Goal: Navigation & Orientation: Find specific page/section

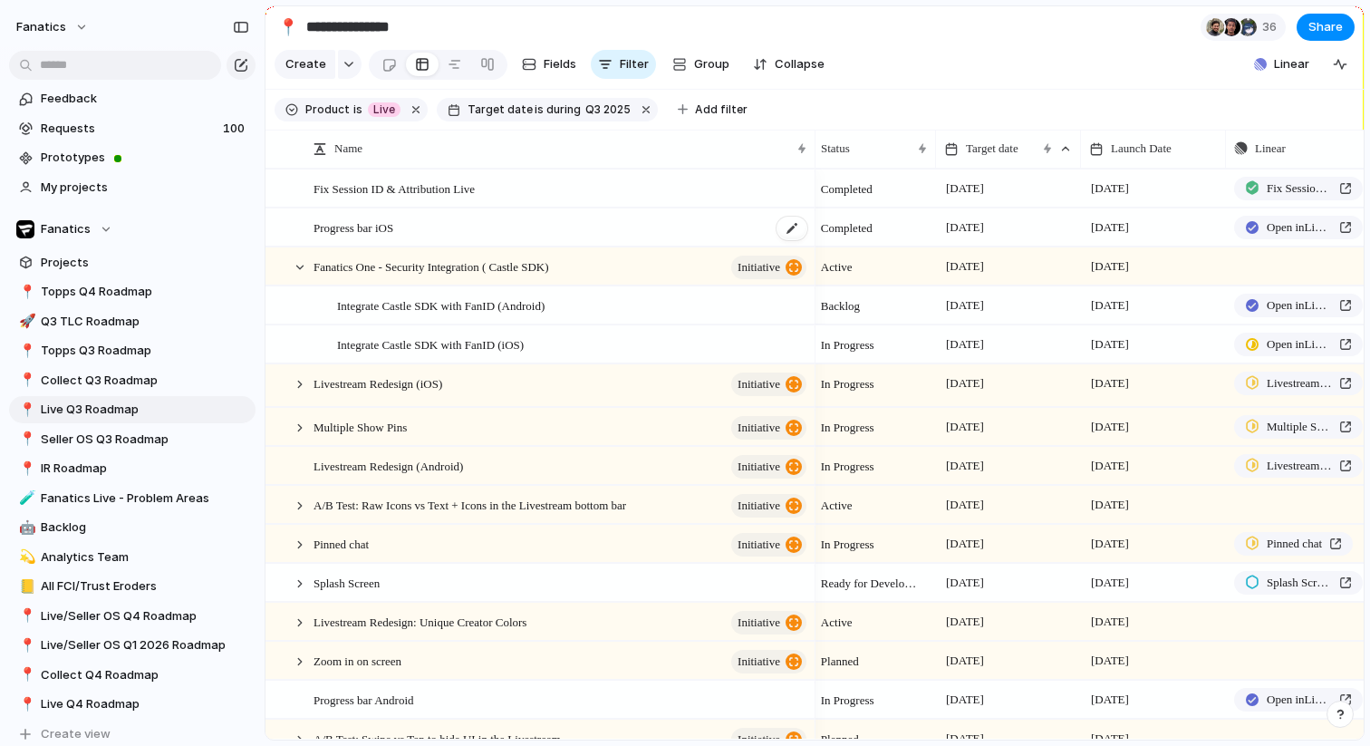
scroll to position [1, 0]
click at [697, 66] on span "Group" at bounding box center [711, 64] width 35 height 18
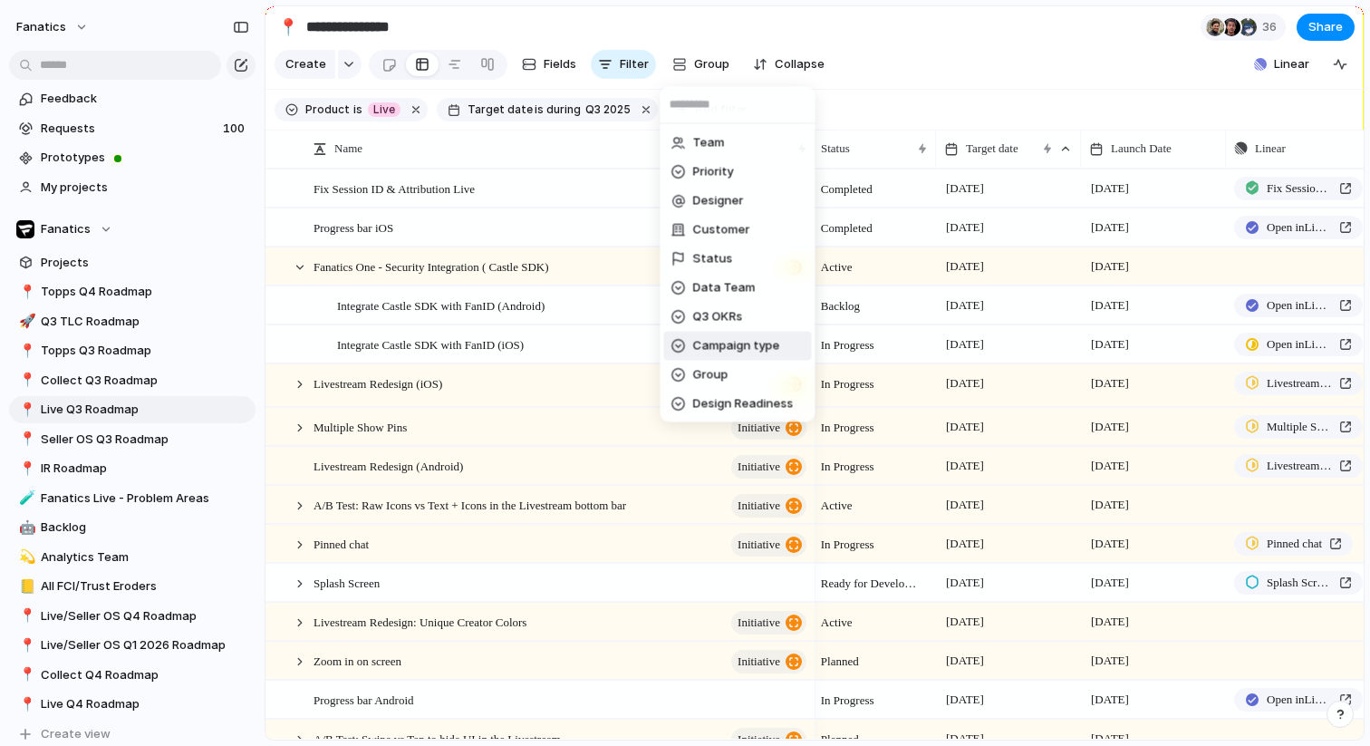
click at [473, 415] on div "Team Priority Designer Customer Status Data Team Q3 OKRs Campaign type Group De…" at bounding box center [685, 373] width 1370 height 746
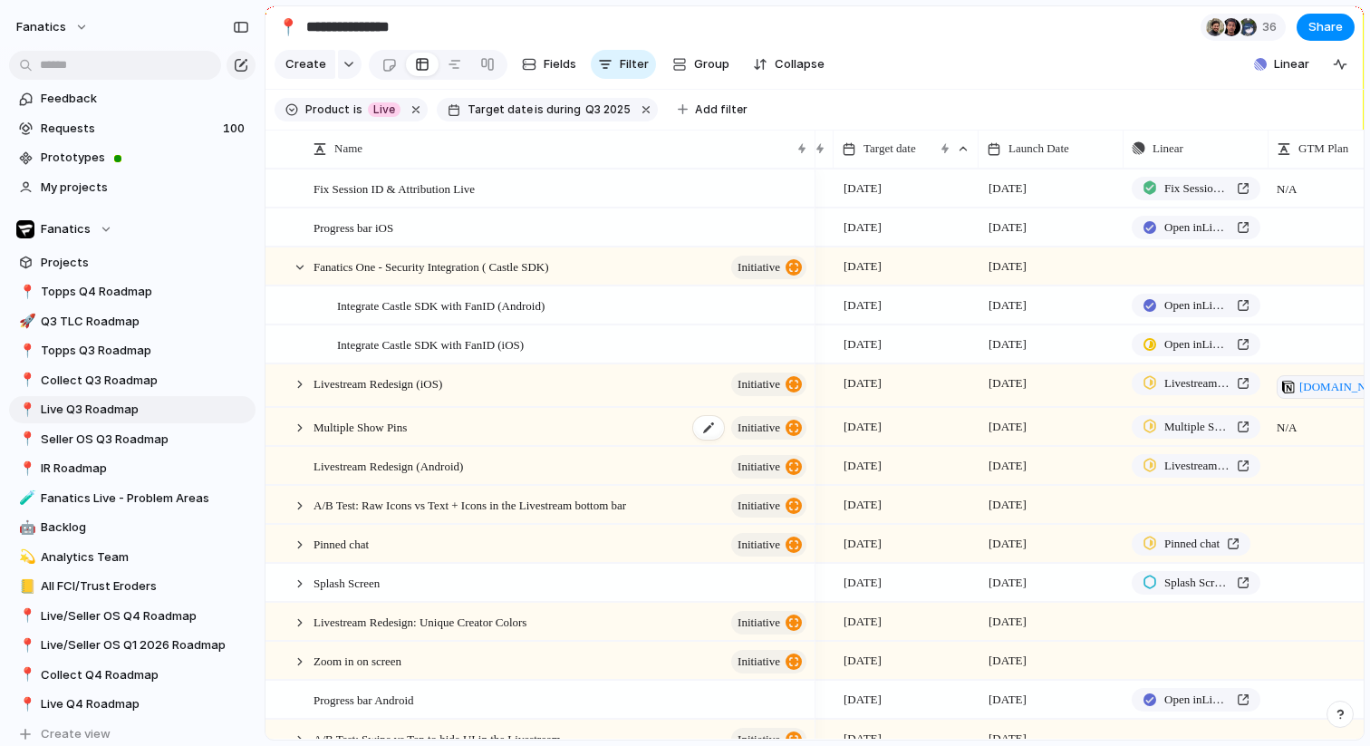
scroll to position [0, 128]
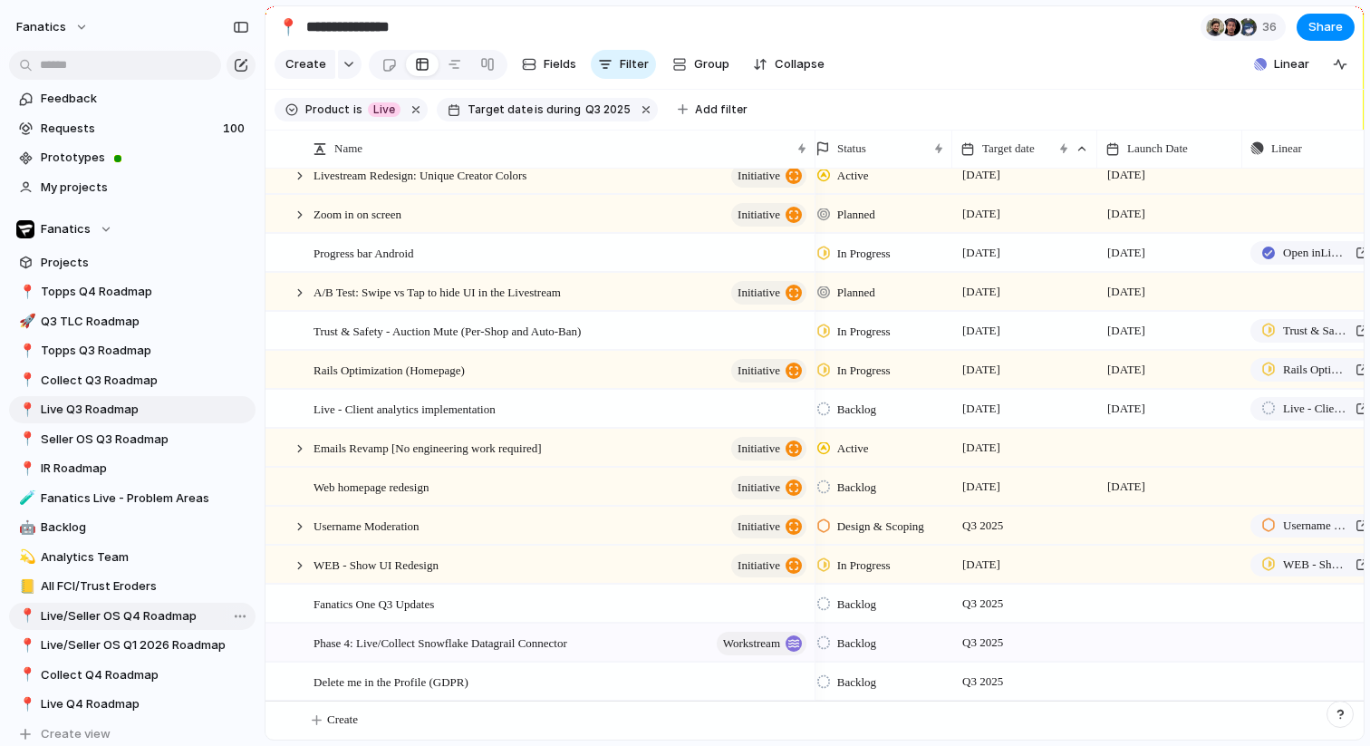
click at [132, 627] on link "📍 Live/Seller OS Q4 Roadmap" at bounding box center [132, 615] width 246 height 27
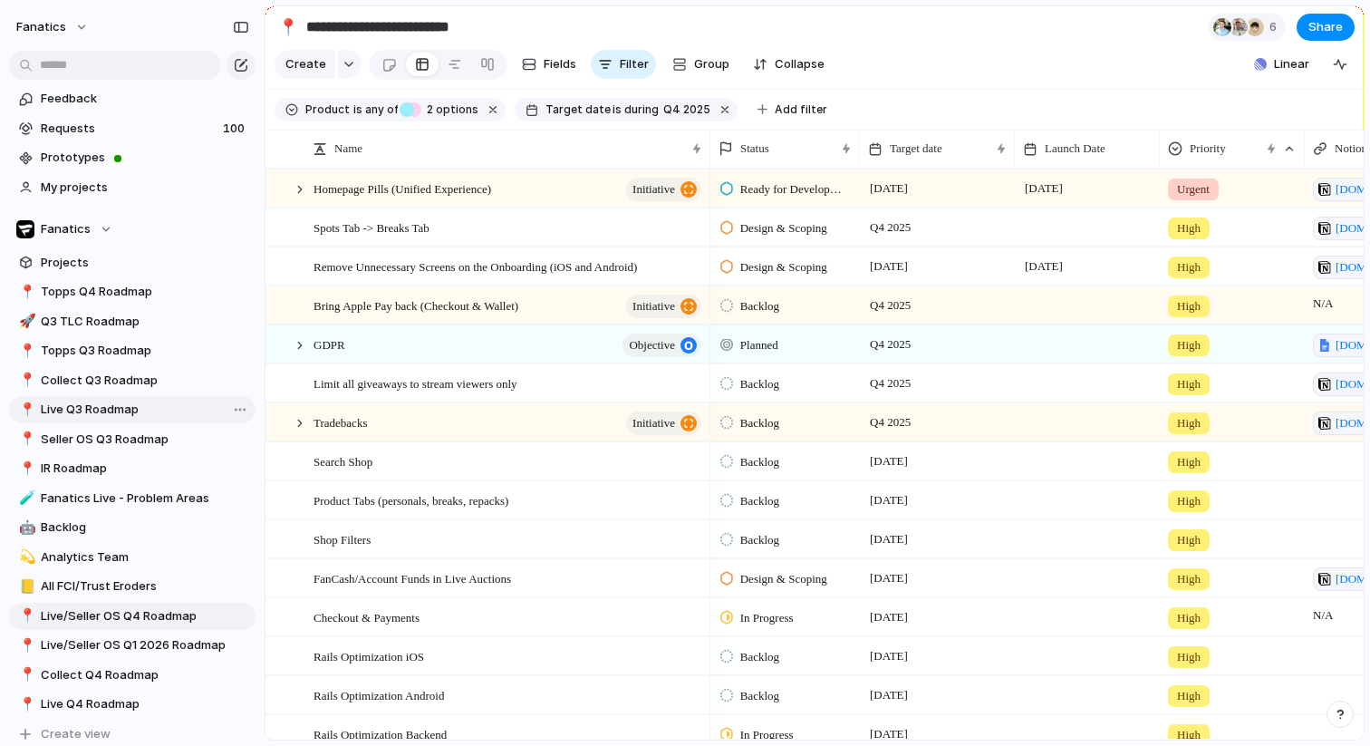
click at [97, 410] on span "Live Q3 Roadmap" at bounding box center [145, 409] width 208 height 18
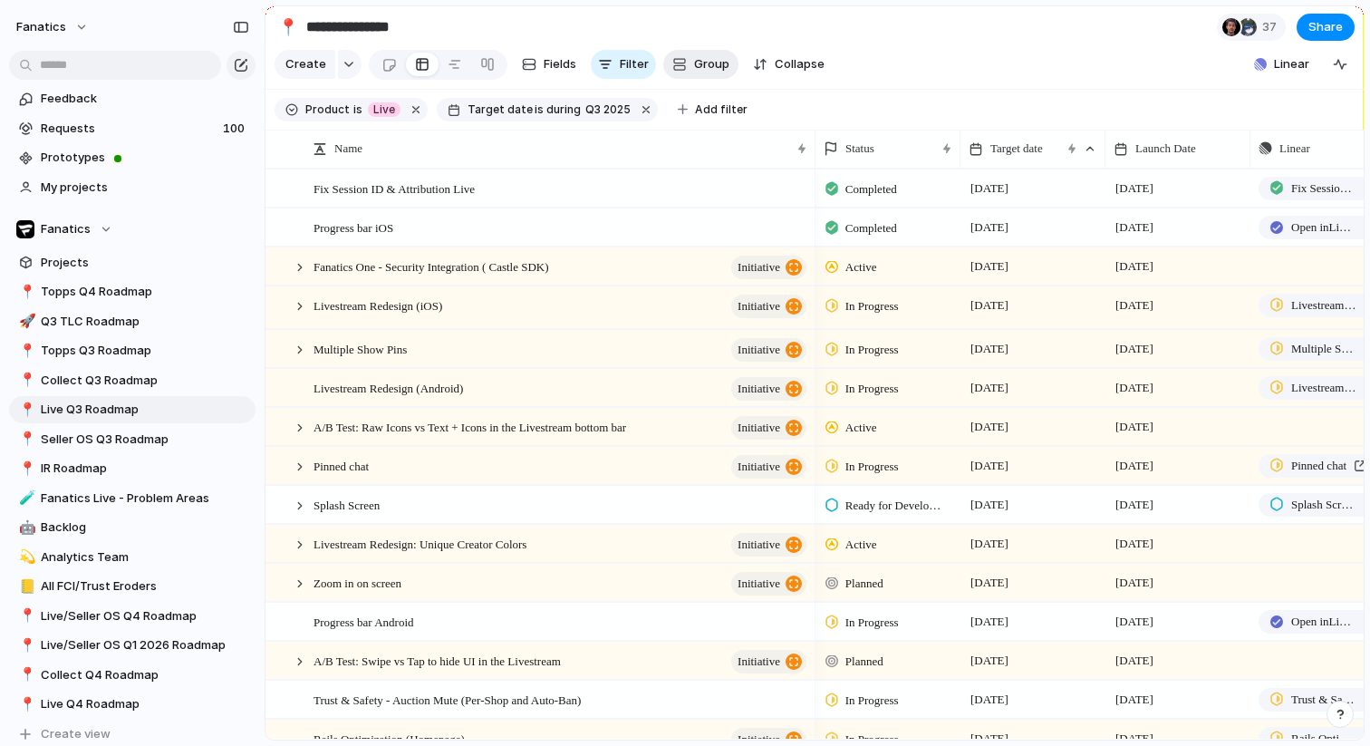
click at [694, 65] on span "Group" at bounding box center [711, 64] width 35 height 18
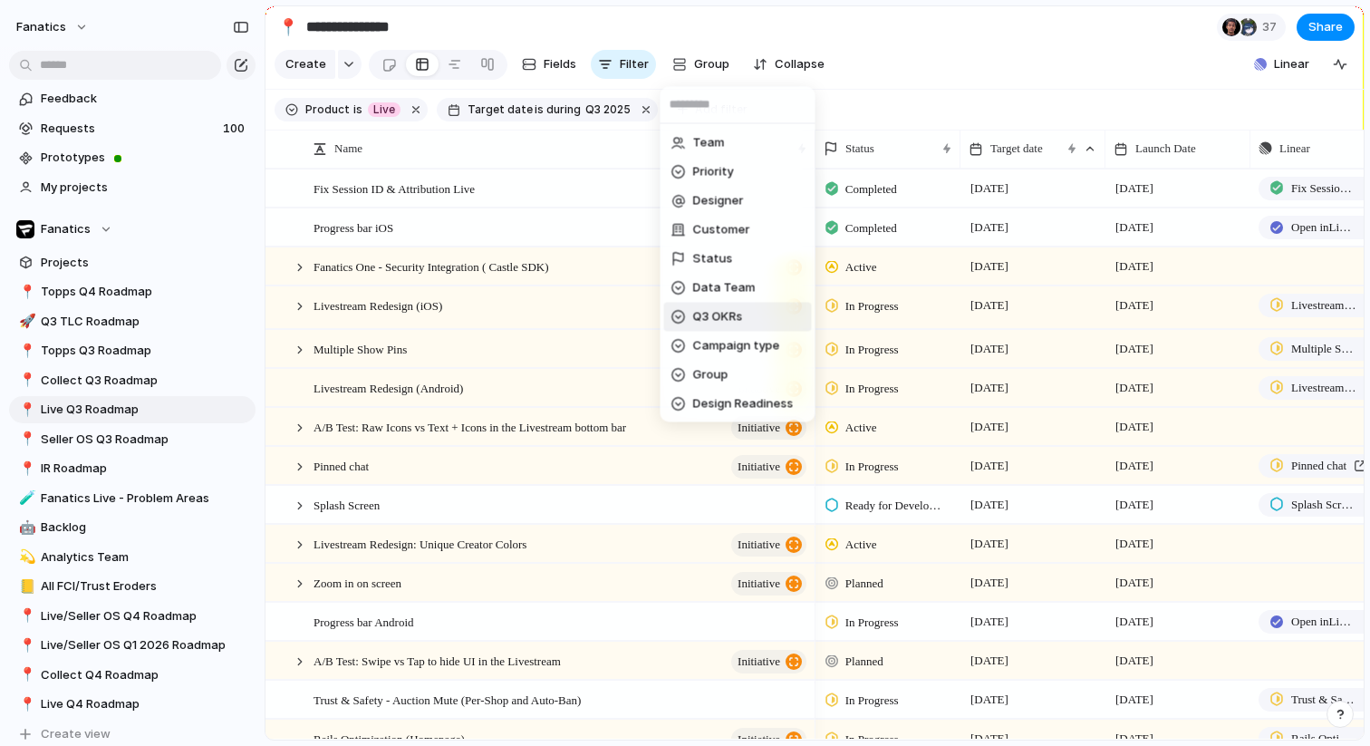
click at [713, 322] on span "Q3 OKRs" at bounding box center [718, 317] width 50 height 18
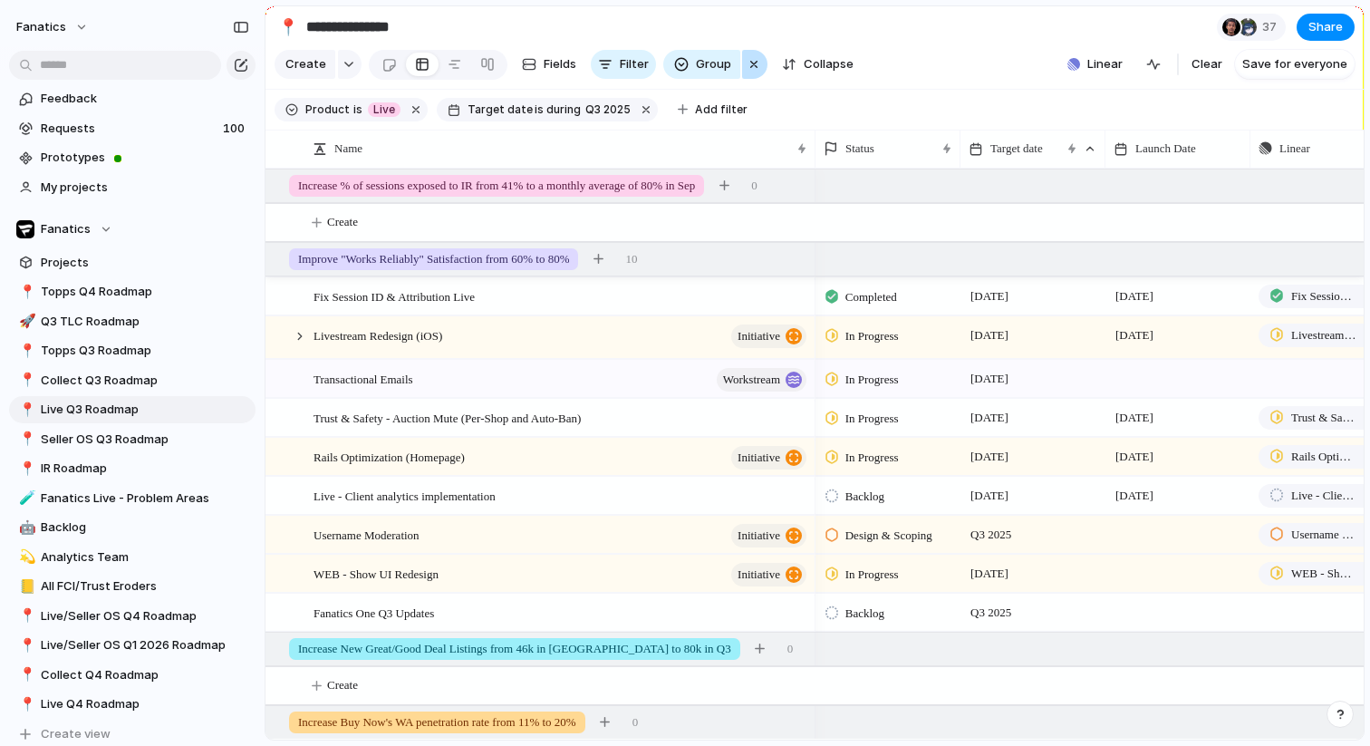
click at [742, 67] on button "button" at bounding box center [754, 64] width 25 height 29
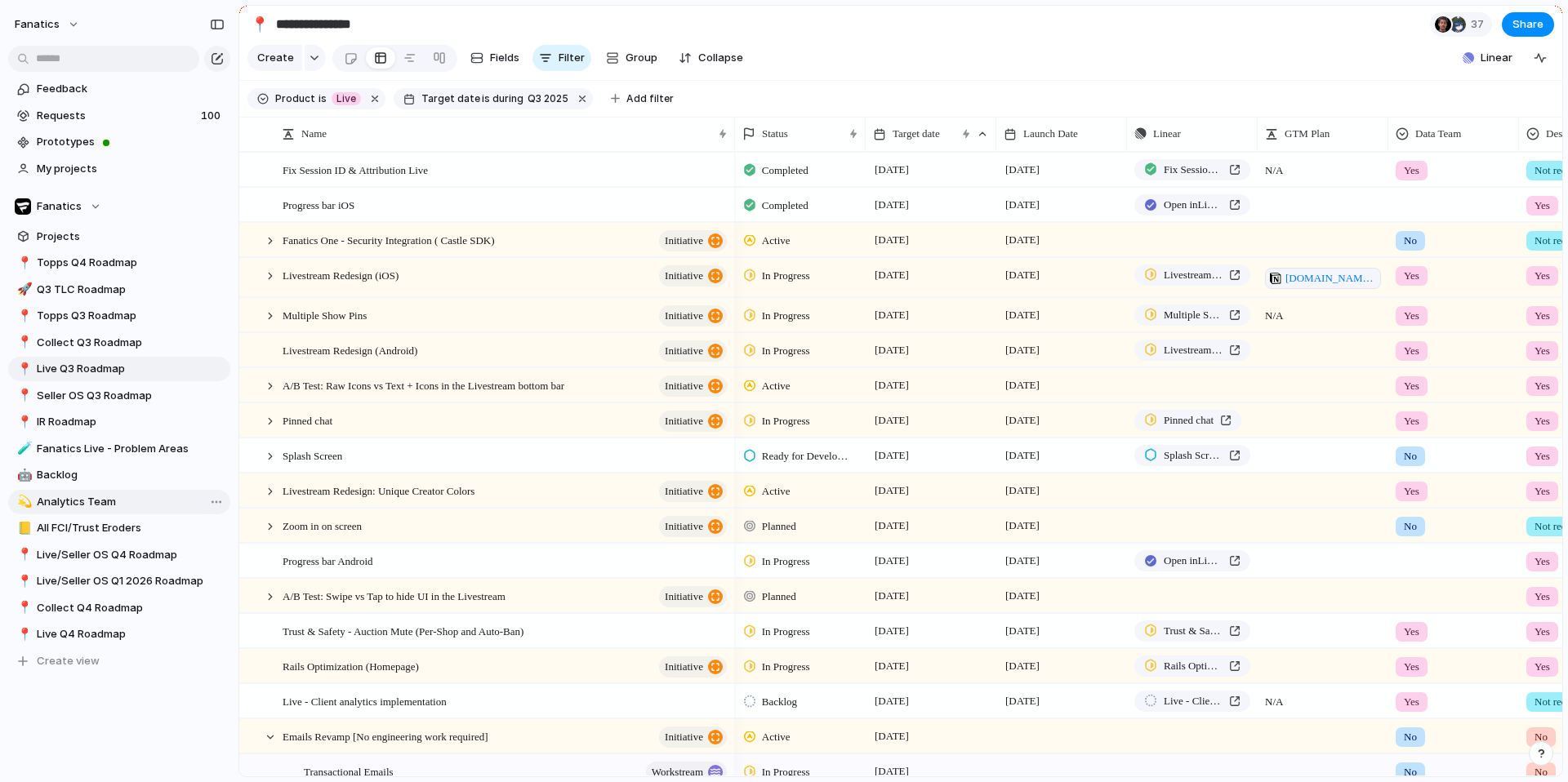
click at [151, 496] on span "Analytics Team" at bounding box center [131, 502] width 187 height 16
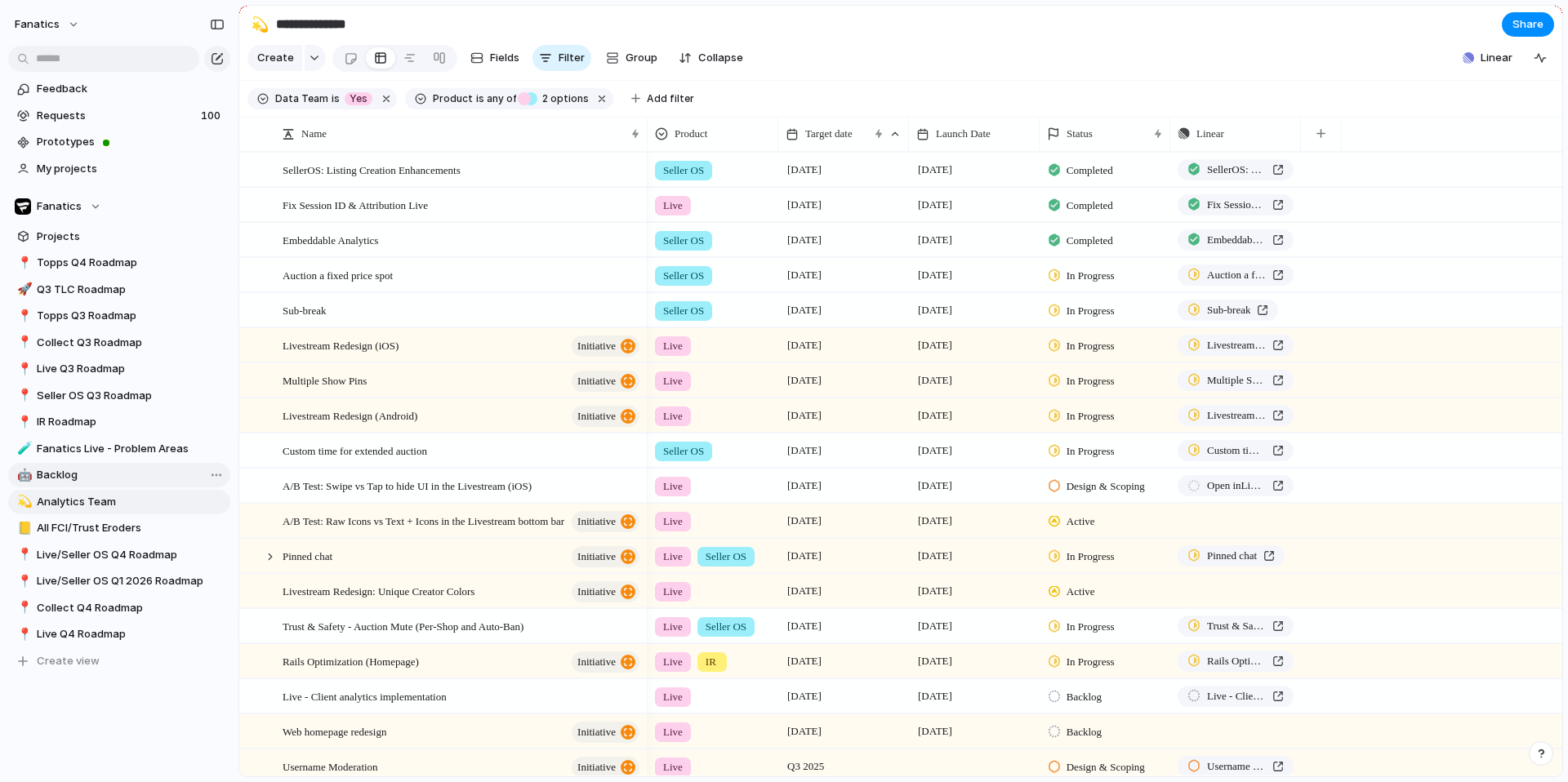
click at [158, 477] on span "Backlog" at bounding box center [131, 475] width 187 height 16
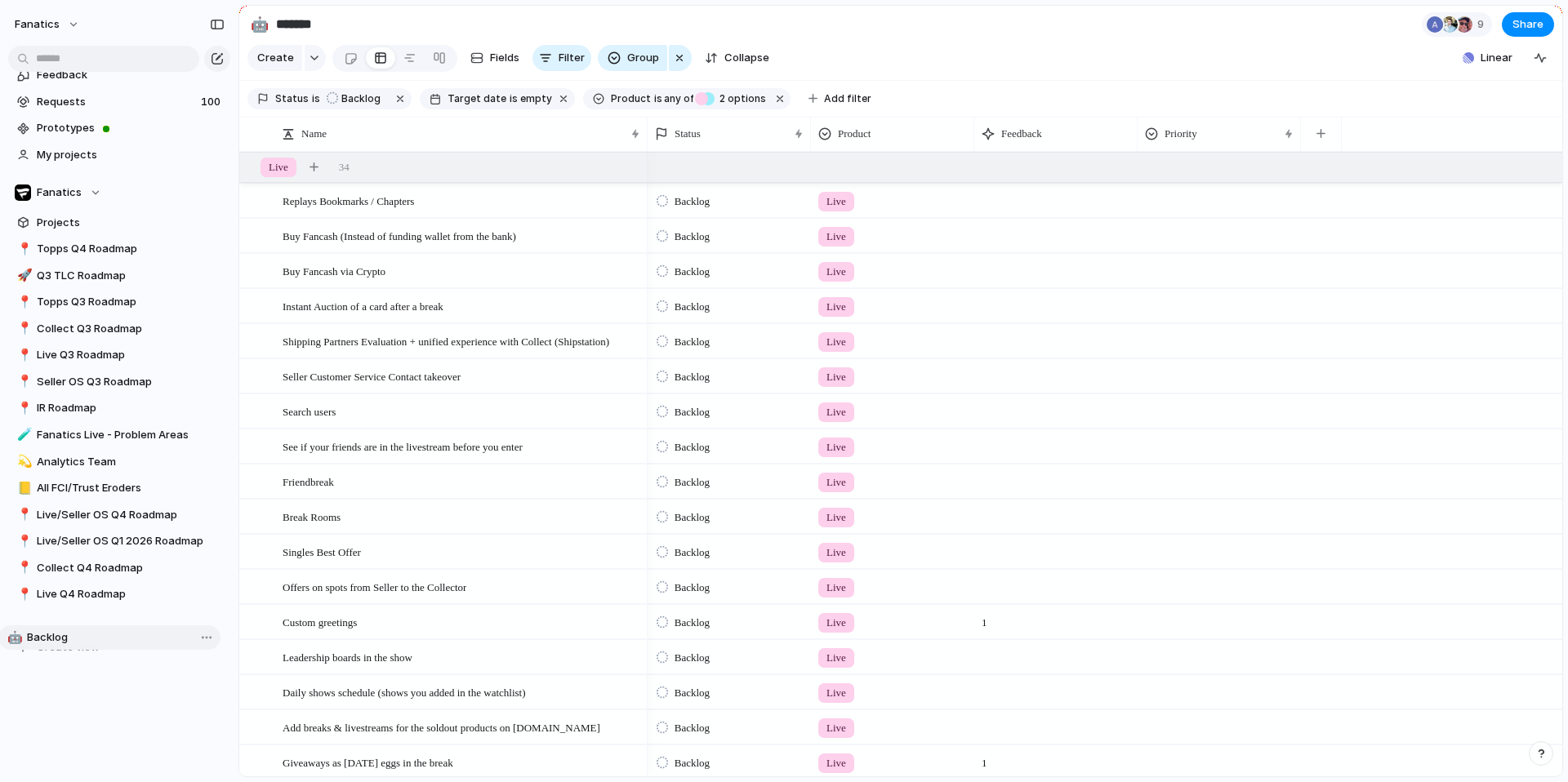
scroll to position [23, 0]
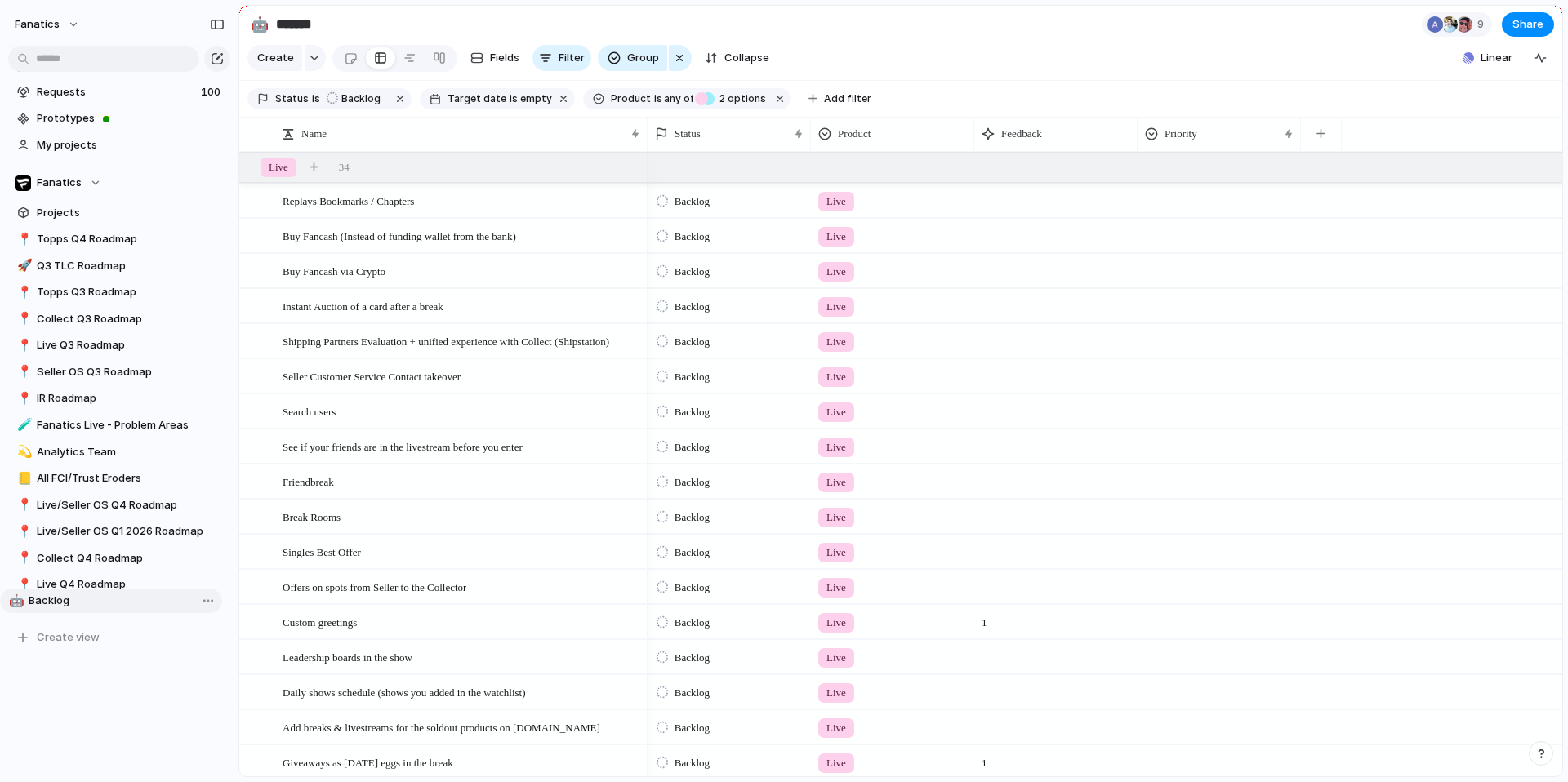
drag, startPoint x: 153, startPoint y: 475, endPoint x: 145, endPoint y: 601, distance: 126.3
click at [161, 586] on span "Live Q4 Roadmap" at bounding box center [131, 585] width 187 height 16
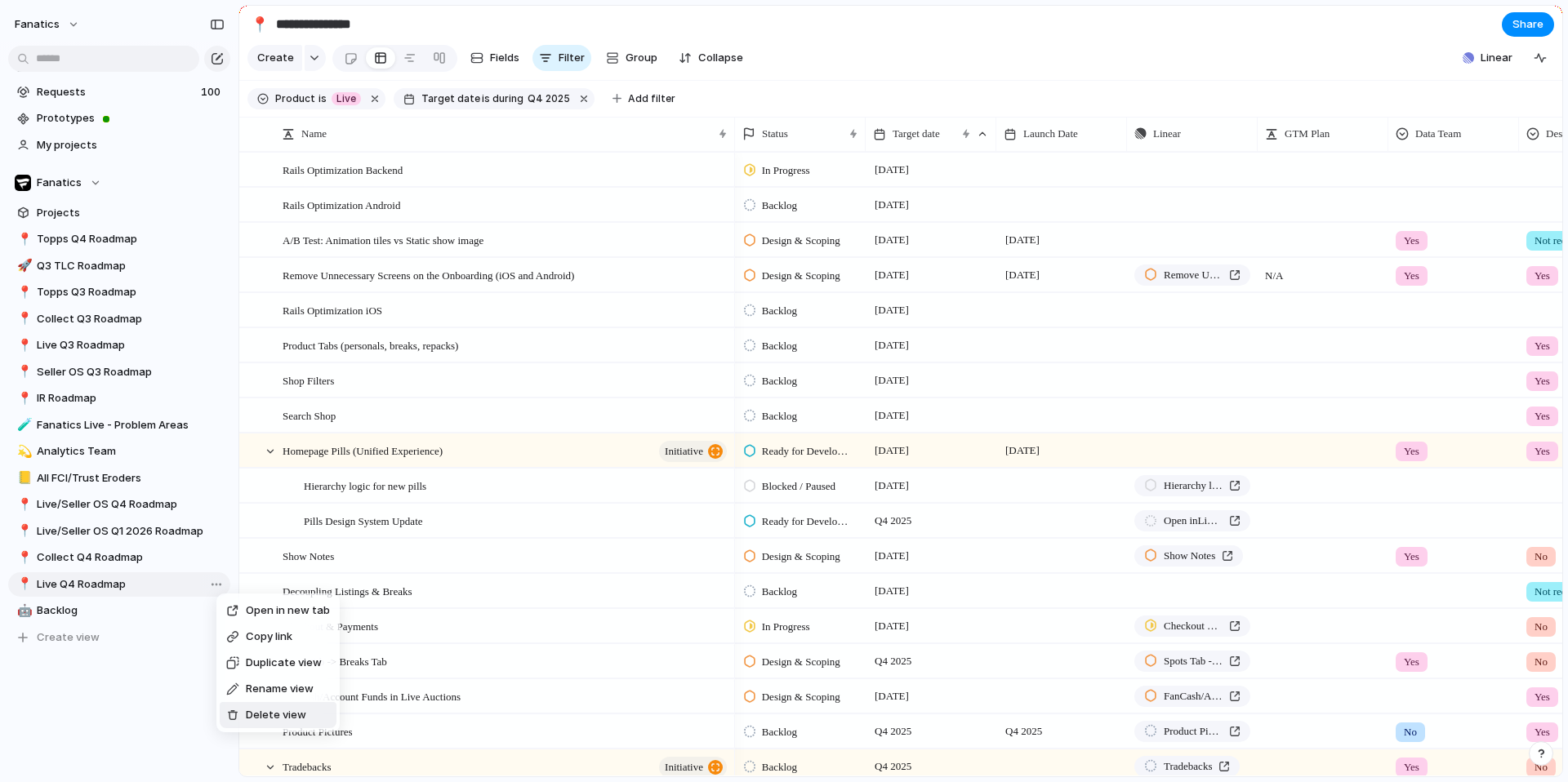
click at [256, 671] on span "Delete view" at bounding box center [276, 715] width 60 height 16
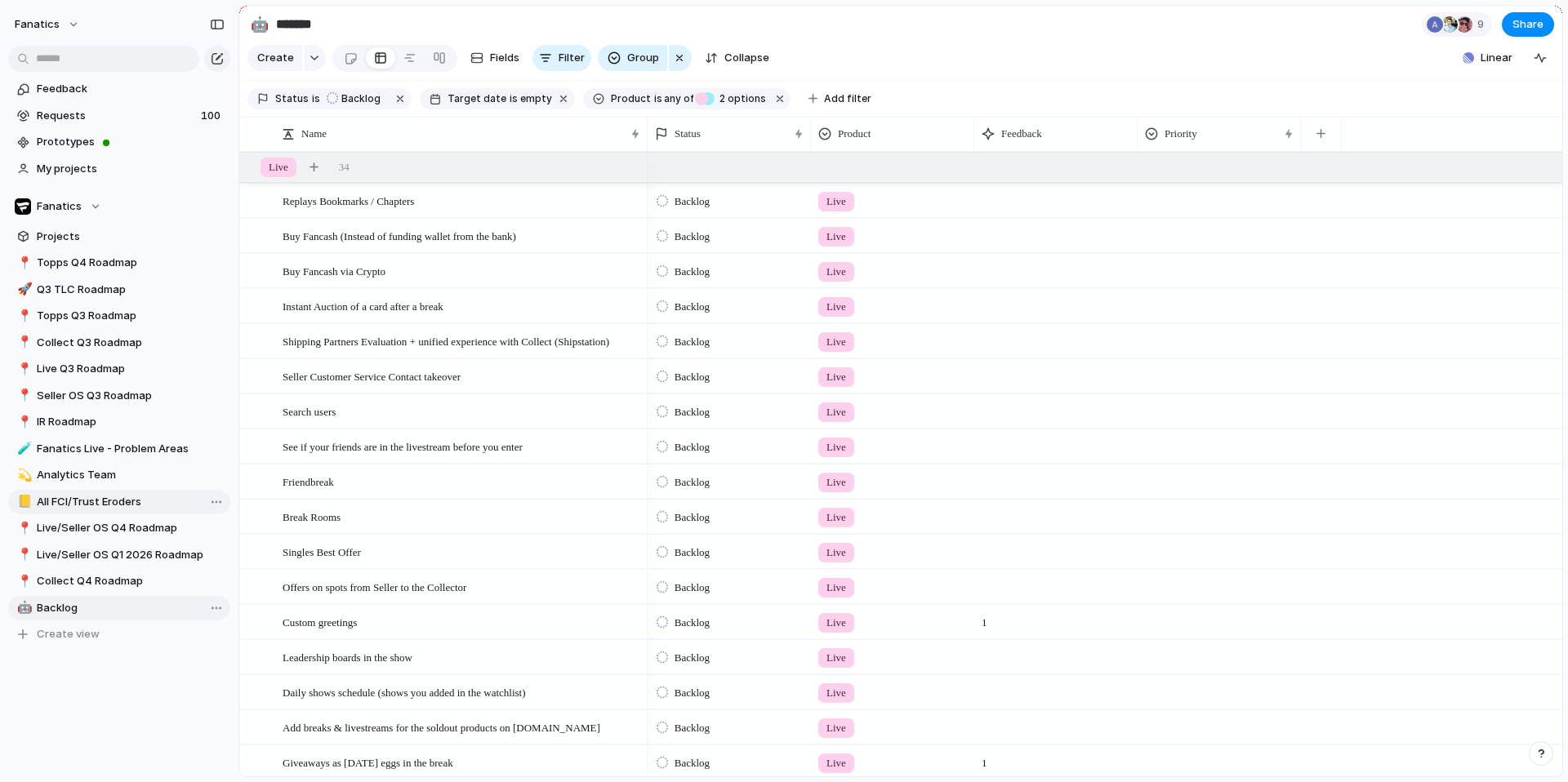
click at [147, 499] on span "All FCI/Trust Eroders" at bounding box center [131, 502] width 187 height 16
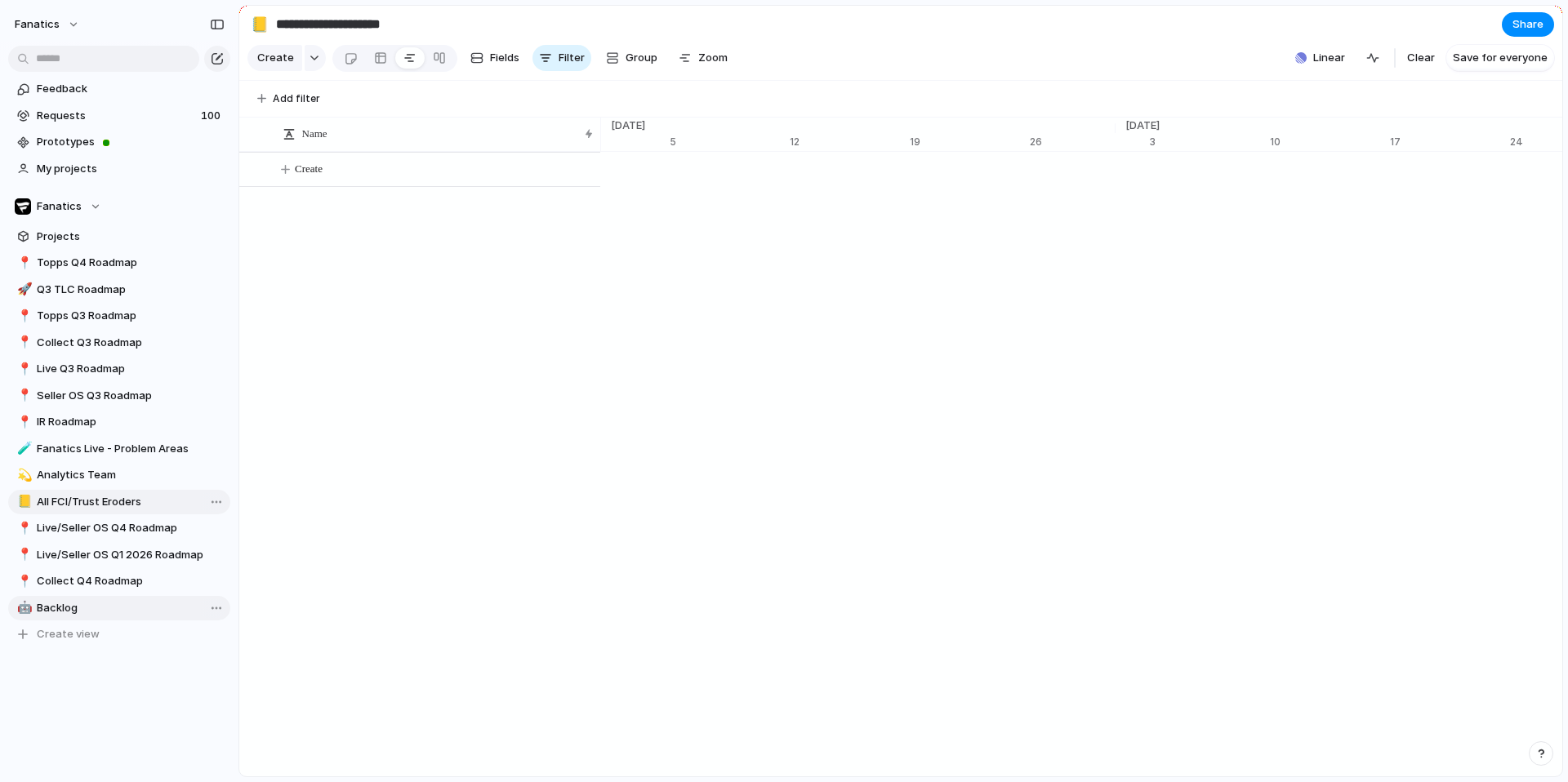
scroll to position [0, 18380]
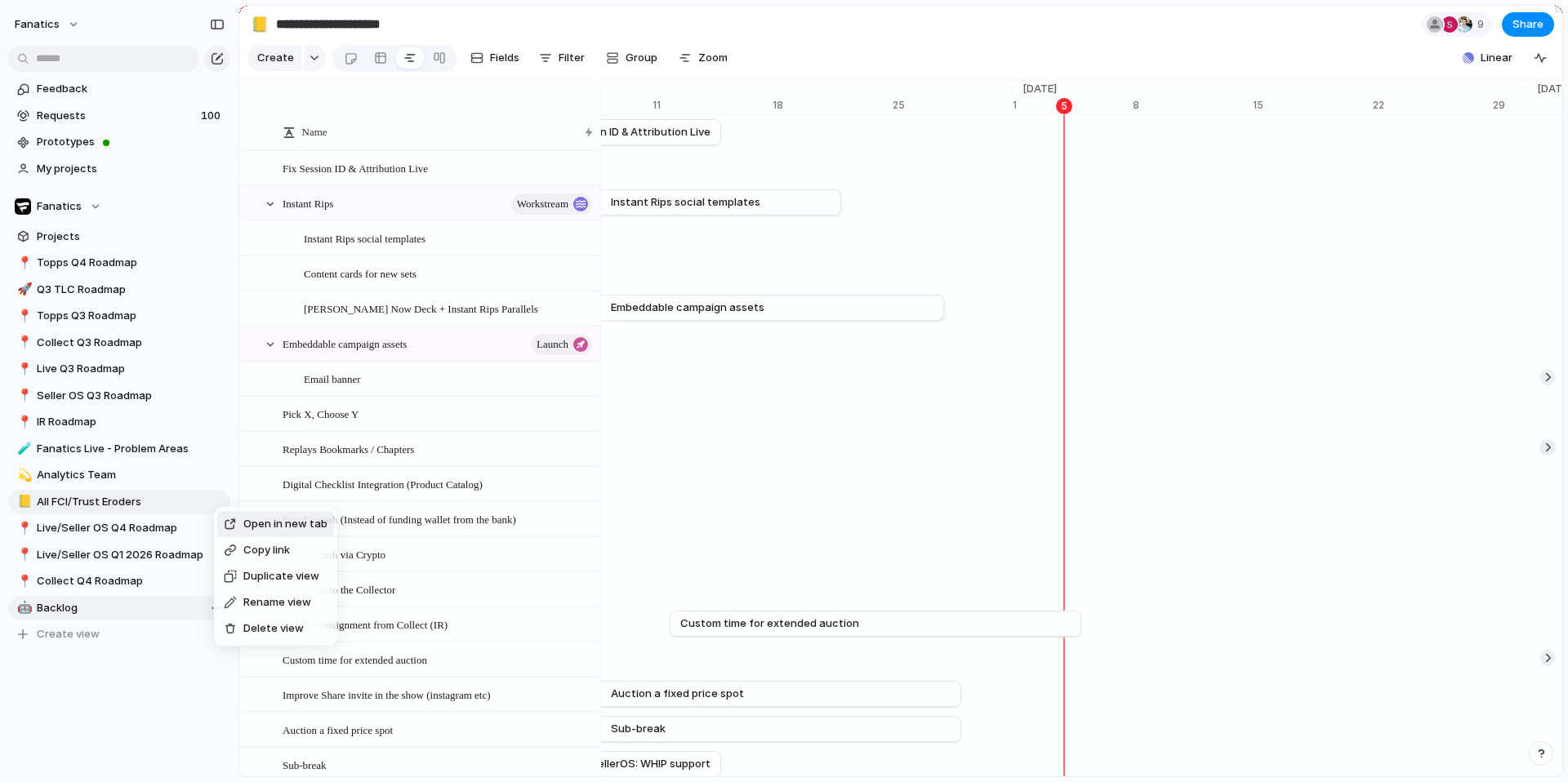
click at [269, 621] on span "Delete view" at bounding box center [273, 629] width 60 height 16
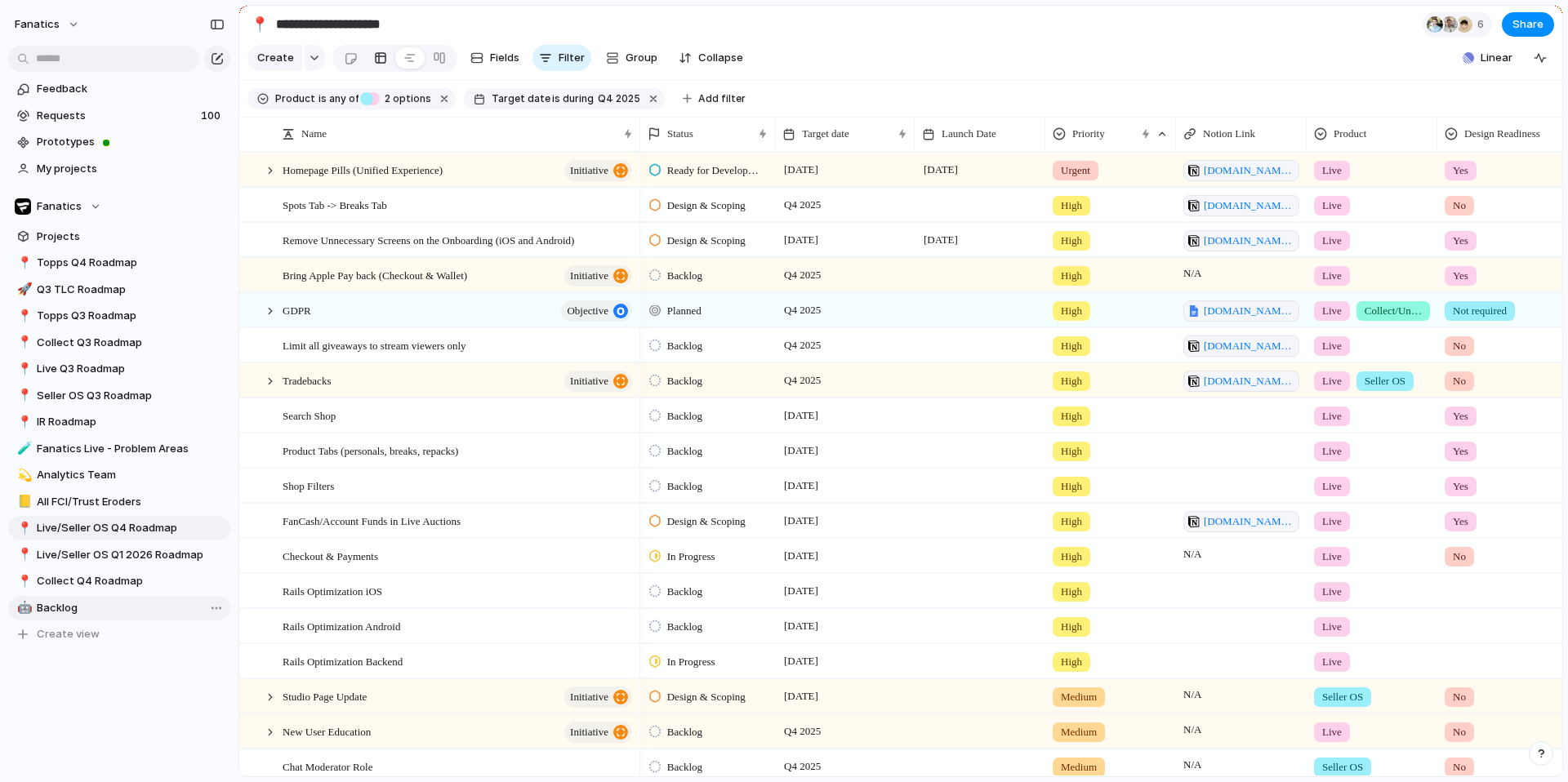
type input "**********"
drag, startPoint x: 180, startPoint y: 449, endPoint x: 160, endPoint y: 551, distance: 103.9
drag, startPoint x: 123, startPoint y: 260, endPoint x: 123, endPoint y: 311, distance: 51.0
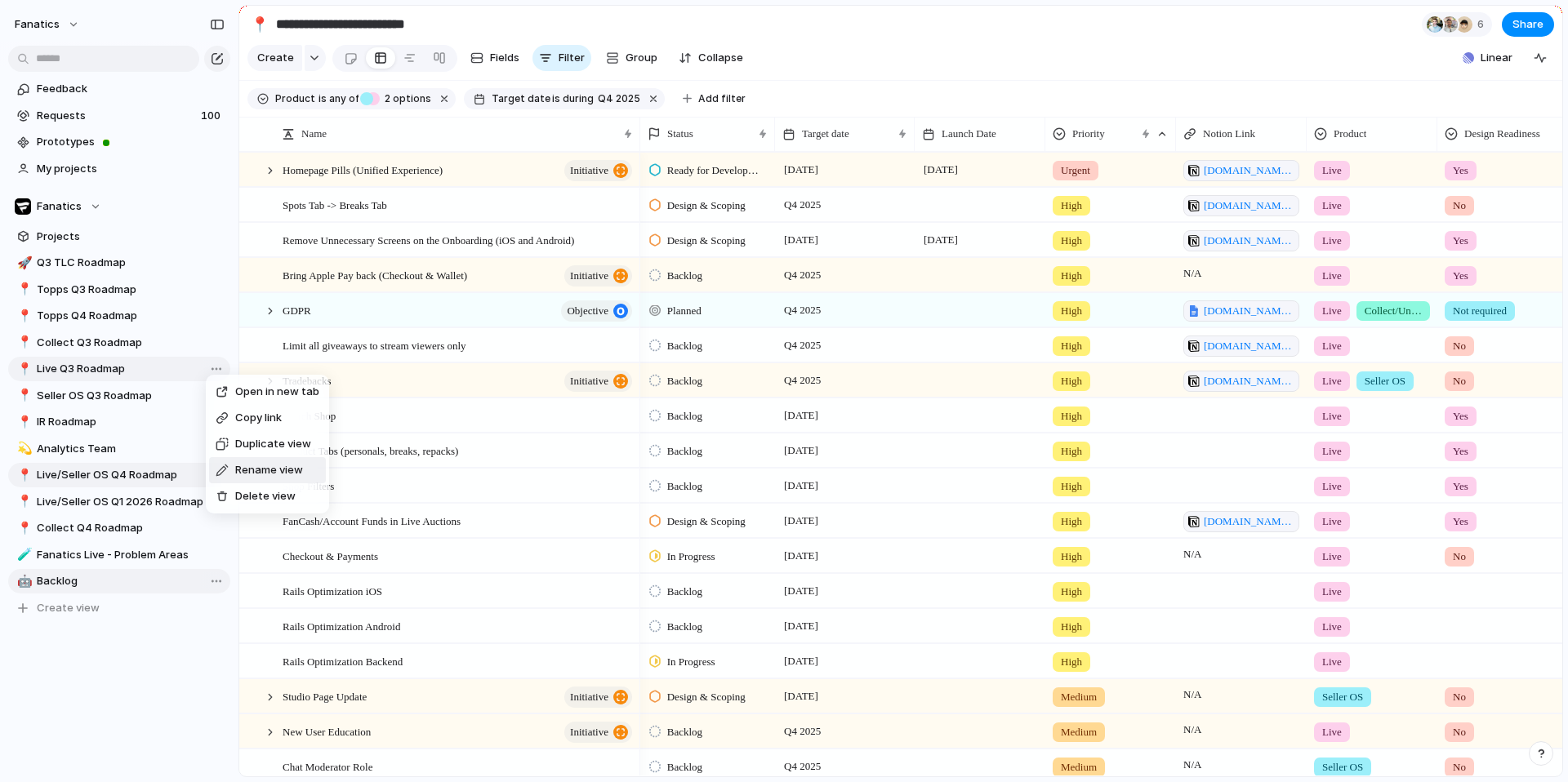
click at [255, 473] on span "Rename view" at bounding box center [269, 470] width 68 height 16
click at [187, 664] on div "Feedback Requests 100 Prototypes My projects Fanatics Projects 🚀 Q3 TLC Roadmap…" at bounding box center [119, 376] width 239 height 752
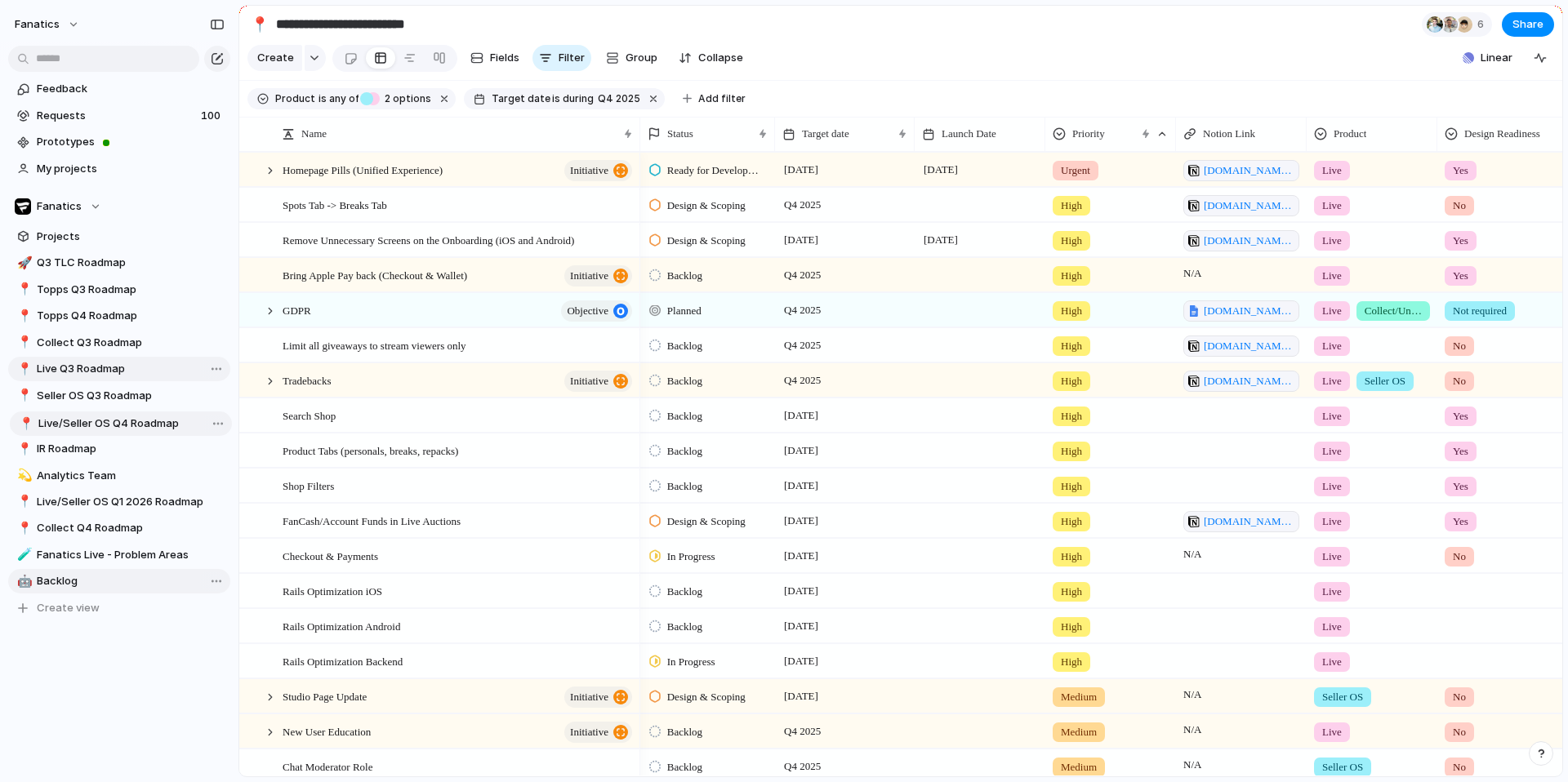
drag, startPoint x: 124, startPoint y: 470, endPoint x: 126, endPoint y: 418, distance: 52.0
click at [126, 418] on div "🚀 Q3 TLC Roadmap 📍 Topps Q3 Roadmap 📍 Topps Q4 Roadmap 📍 Collect Q3 Roadmap 📍 L…" at bounding box center [119, 435] width 222 height 369
drag, startPoint x: 138, startPoint y: 499, endPoint x: 140, endPoint y: 438, distance: 61.0
click at [140, 438] on div "🚀 Q3 TLC Roadmap 📍 Topps Q3 Roadmap 📍 Topps Q4 Roadmap 📍 Collect Q3 Roadmap 📍 L…" at bounding box center [119, 435] width 222 height 369
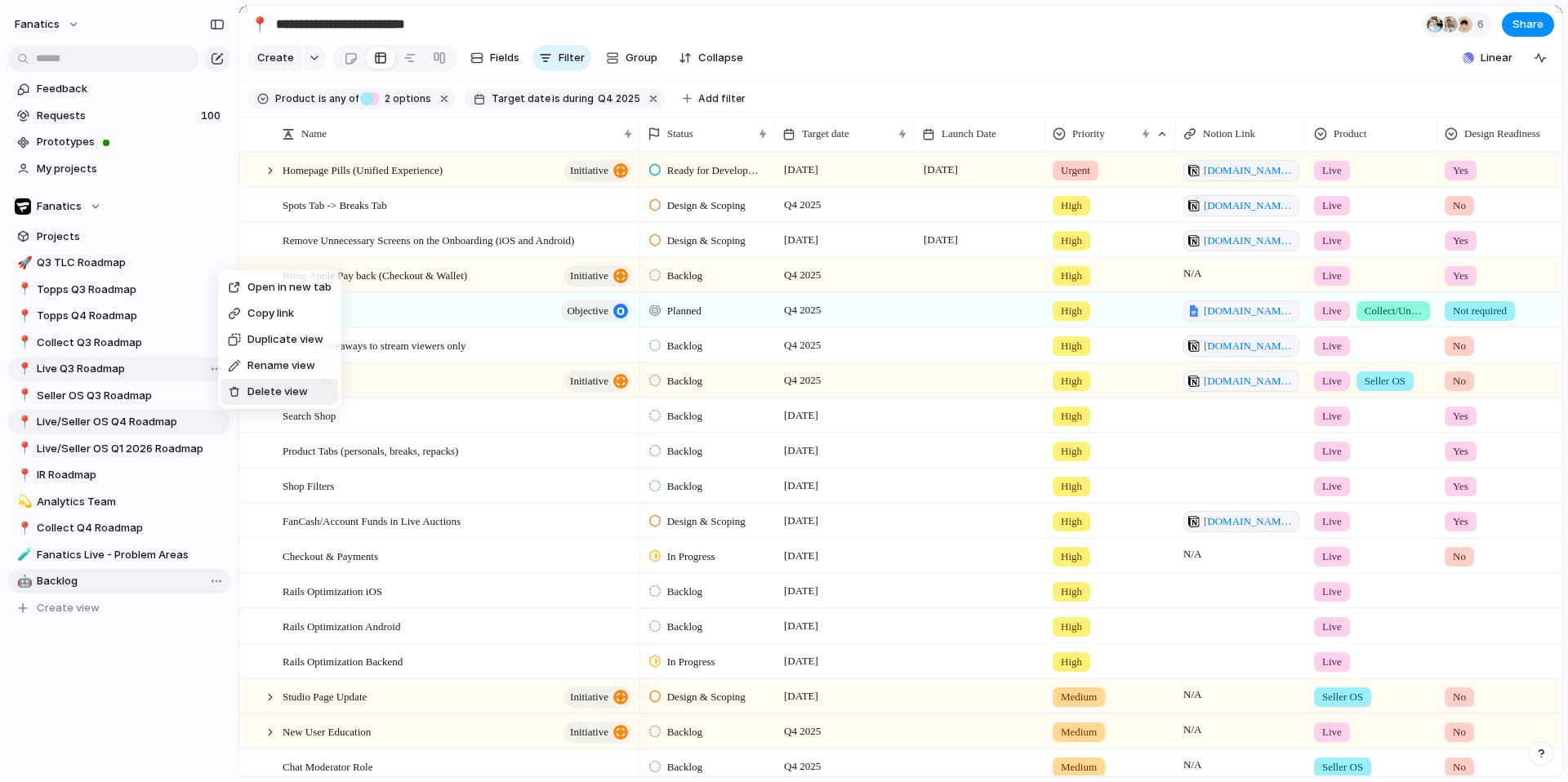
click at [60, 320] on div "Open in new tab Copy link Duplicate view Rename view Delete view" at bounding box center [784, 391] width 1568 height 782
click at [31, 363] on div "Open in new tab Copy link Duplicate view Rename view Delete view" at bounding box center [784, 391] width 1568 height 782
click at [22, 363] on div "📍" at bounding box center [23, 369] width 12 height 19
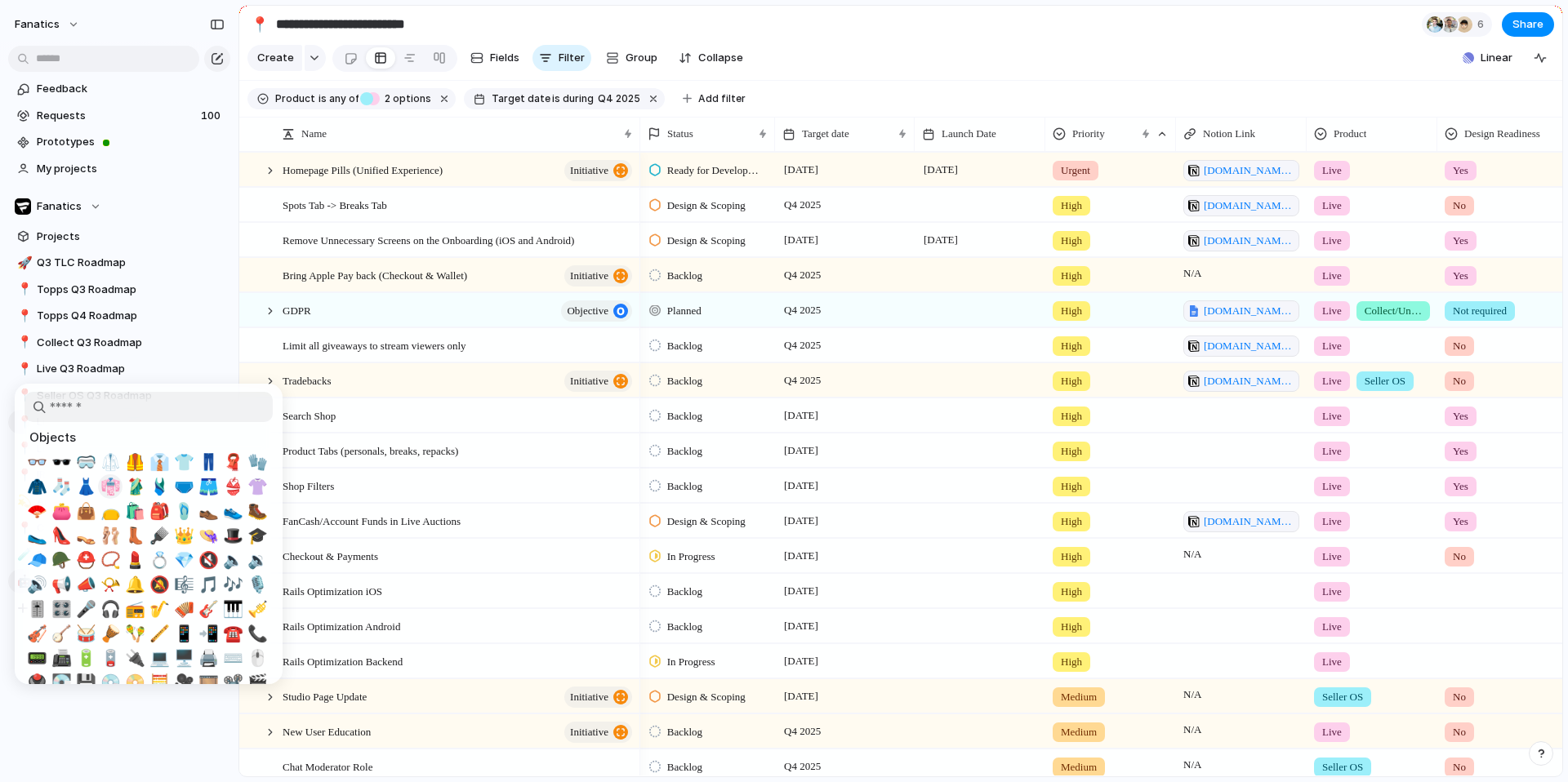
scroll to position [2913, 0]
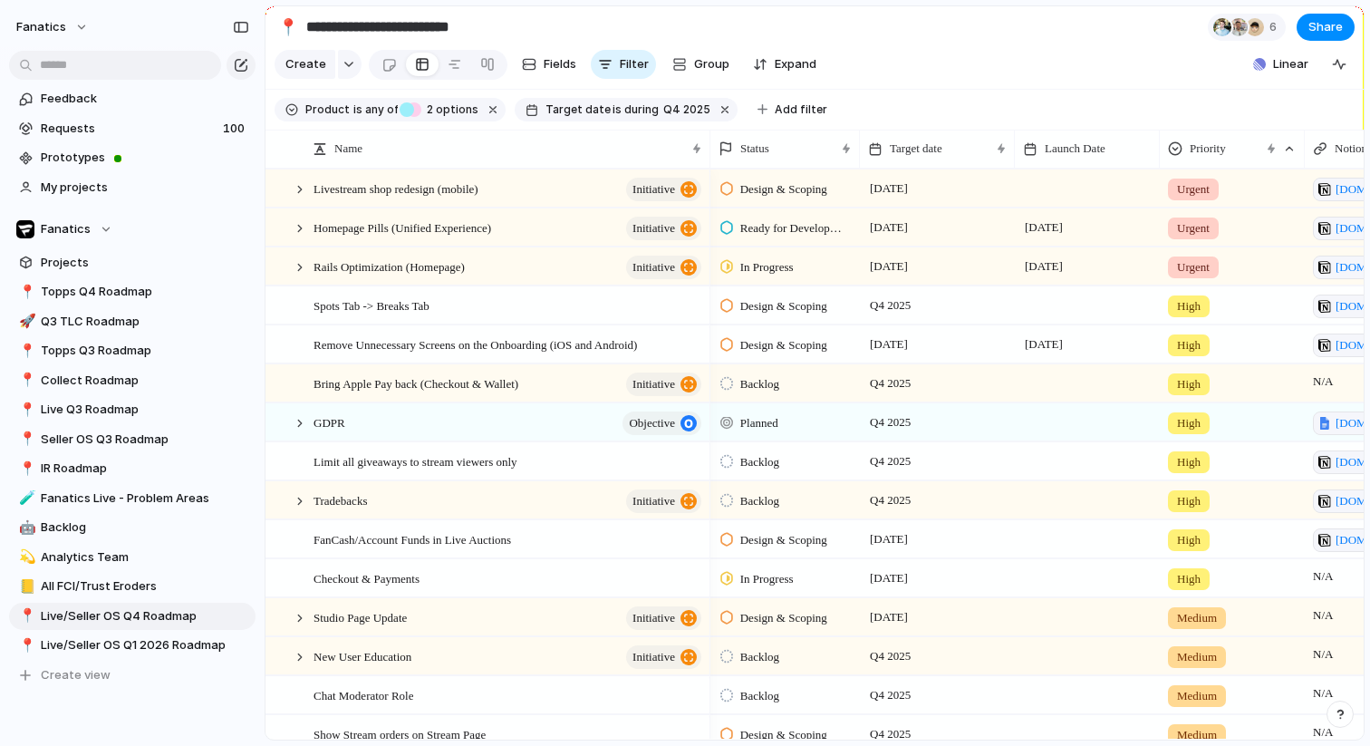
scroll to position [34, 0]
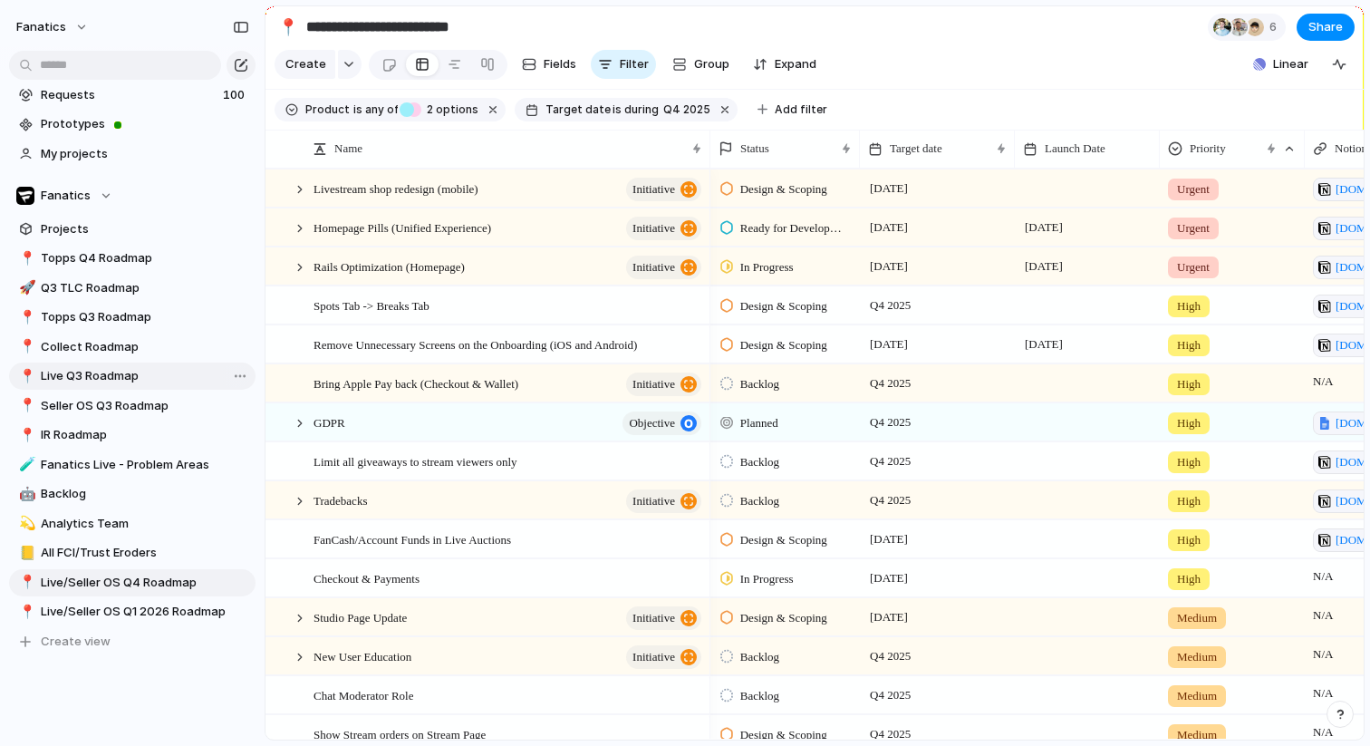
click at [83, 362] on link "📍 Live Q3 Roadmap" at bounding box center [132, 375] width 246 height 27
type input "**********"
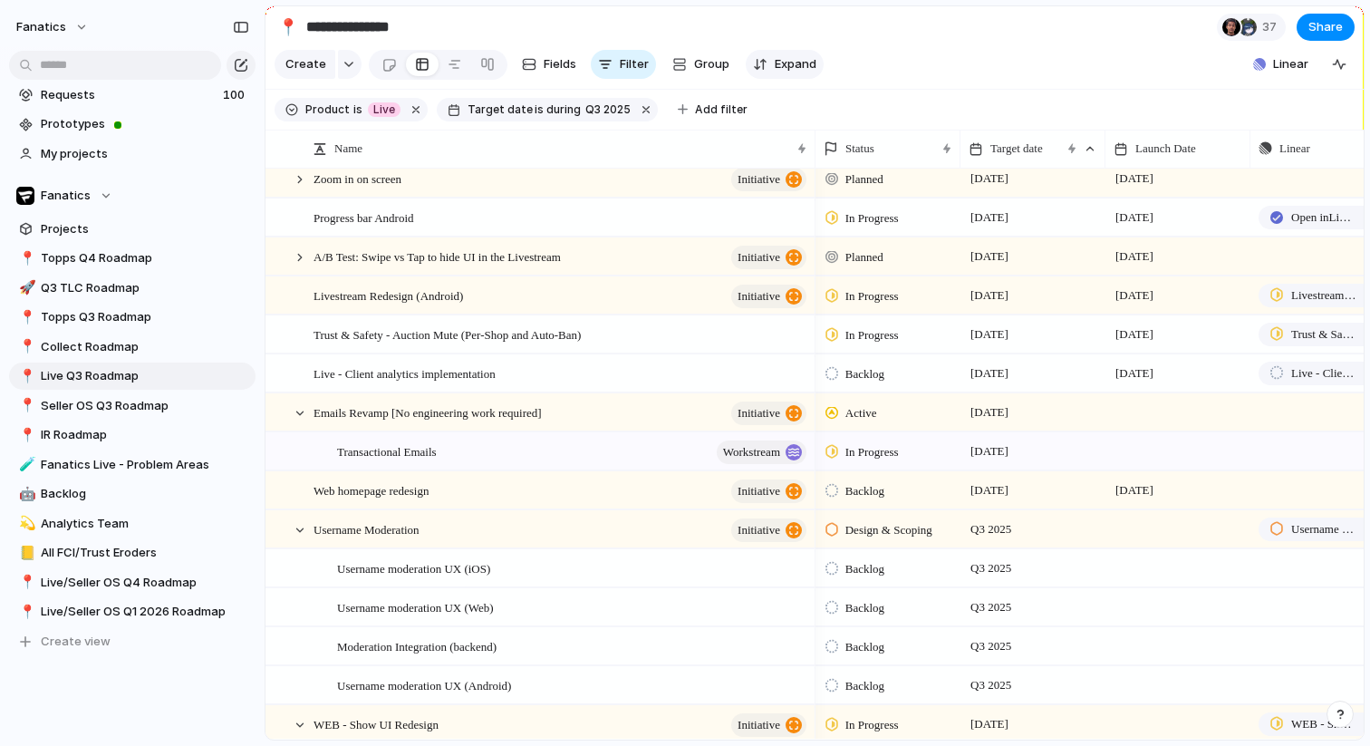
click at [775, 69] on span "Expand" at bounding box center [796, 64] width 42 height 18
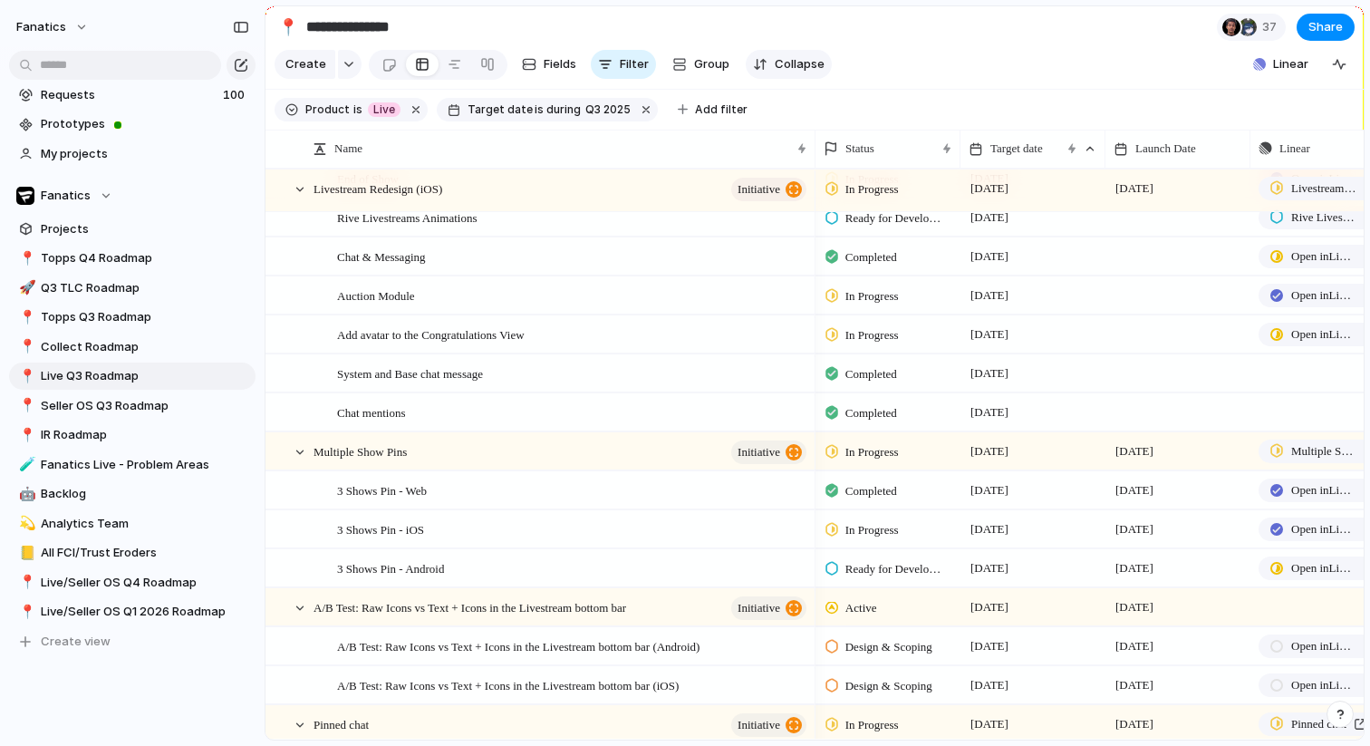
click at [775, 69] on span "Collapse" at bounding box center [800, 64] width 50 height 18
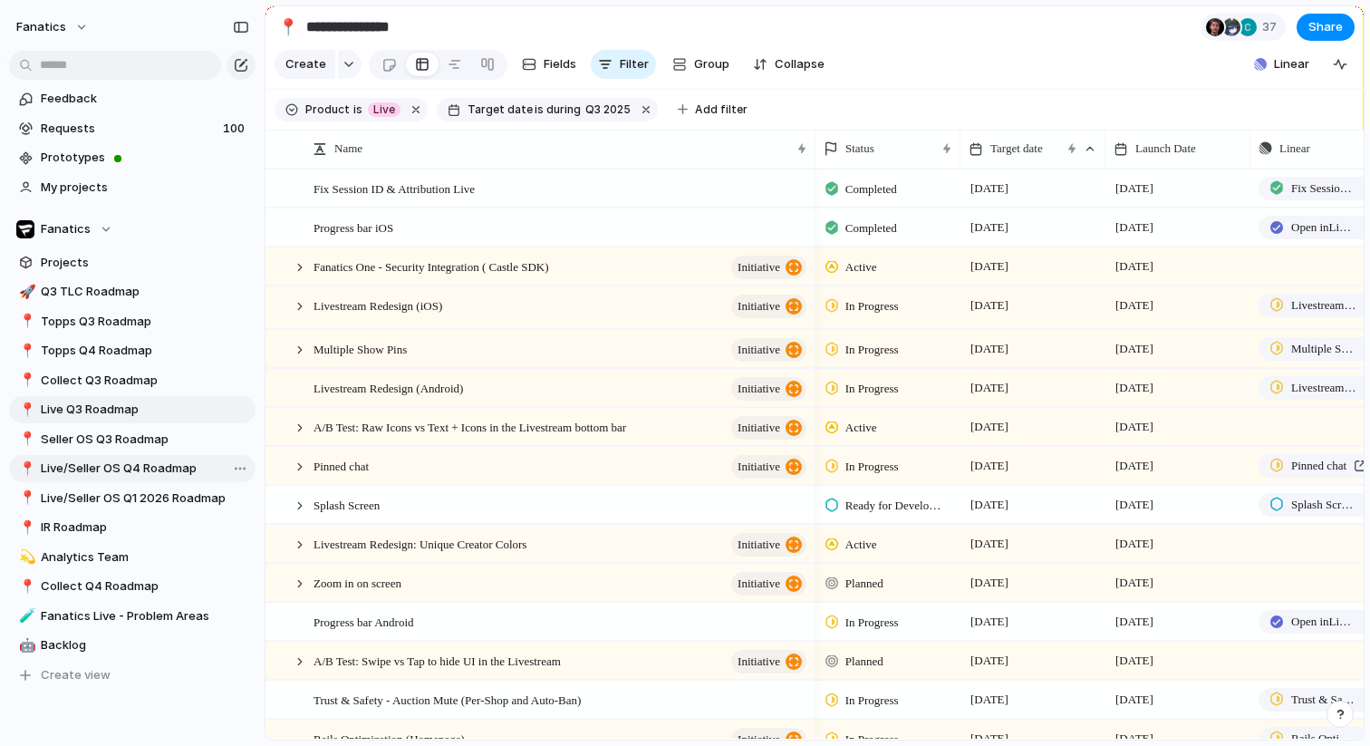
click at [136, 458] on link "📍 Live/Seller OS Q4 Roadmap" at bounding box center [132, 468] width 246 height 27
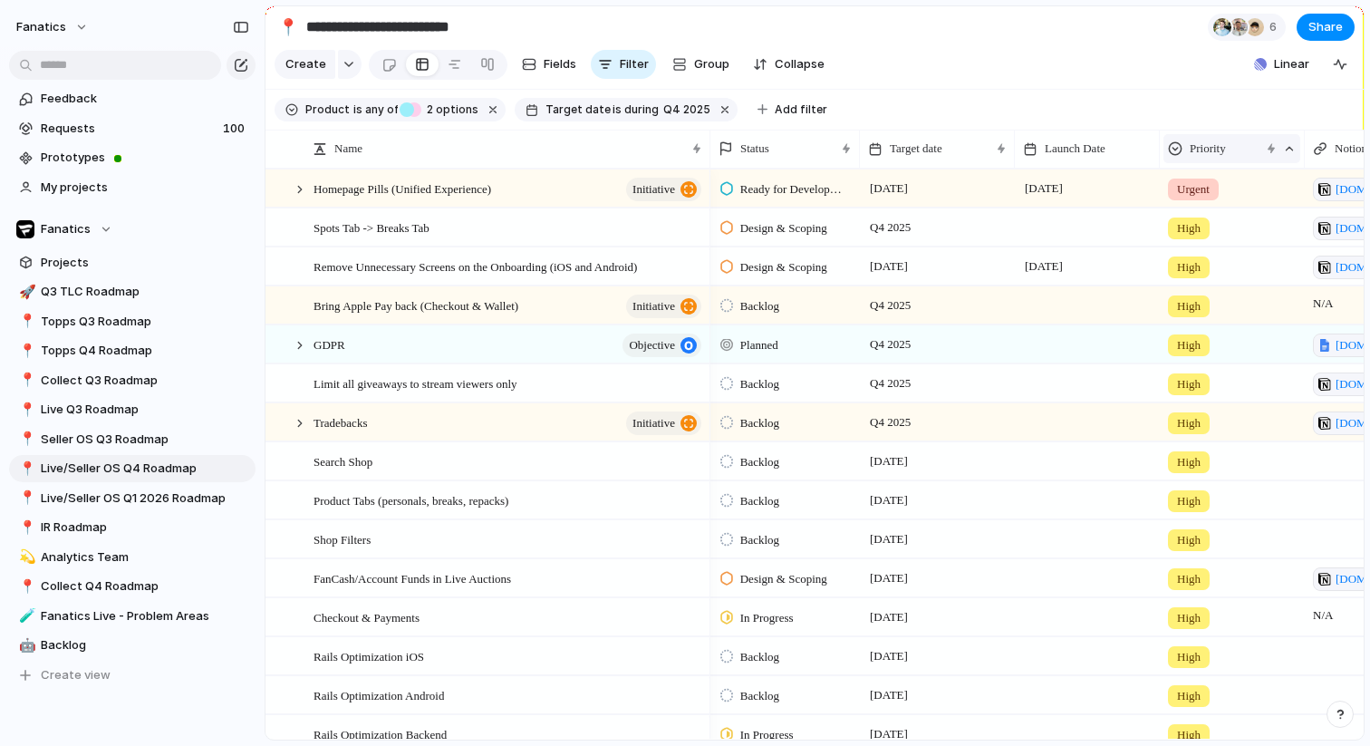
click at [1205, 143] on span "Priority" at bounding box center [1208, 149] width 36 height 18
click at [1094, 92] on div "Modify Hide Clear sort Sort descending" at bounding box center [685, 373] width 1370 height 746
click at [72, 411] on span "Live Q3 Roadmap" at bounding box center [145, 409] width 208 height 18
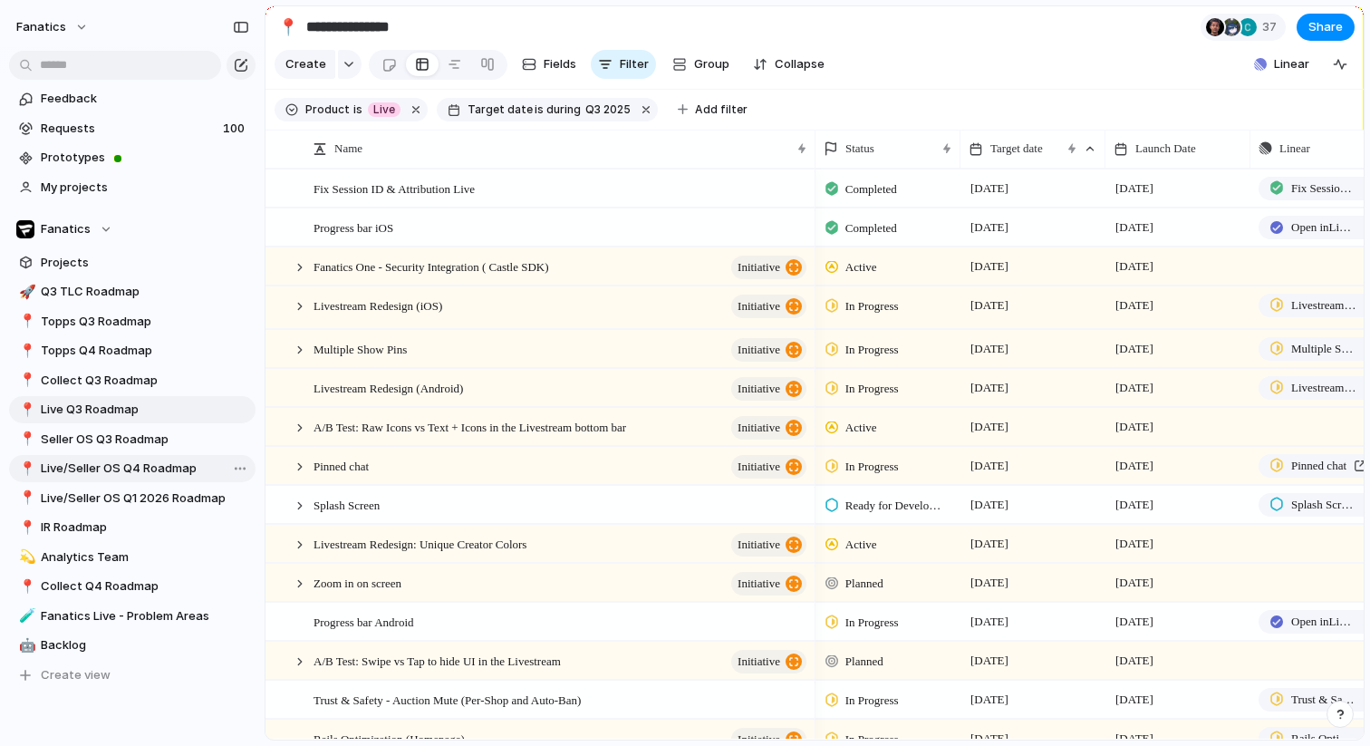
click at [109, 466] on span "Live/Seller OS Q4 Roadmap" at bounding box center [145, 468] width 208 height 18
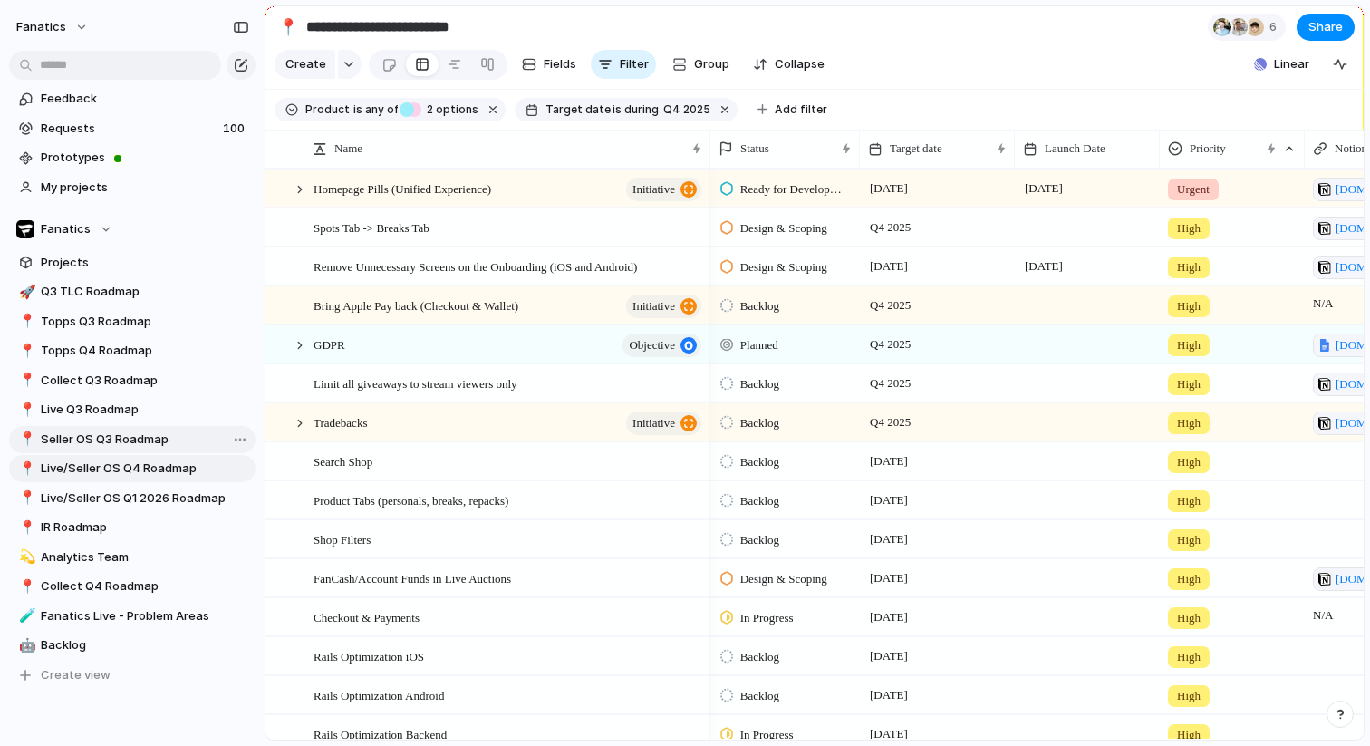
click at [103, 441] on span "Seller OS Q3 Roadmap" at bounding box center [145, 439] width 208 height 18
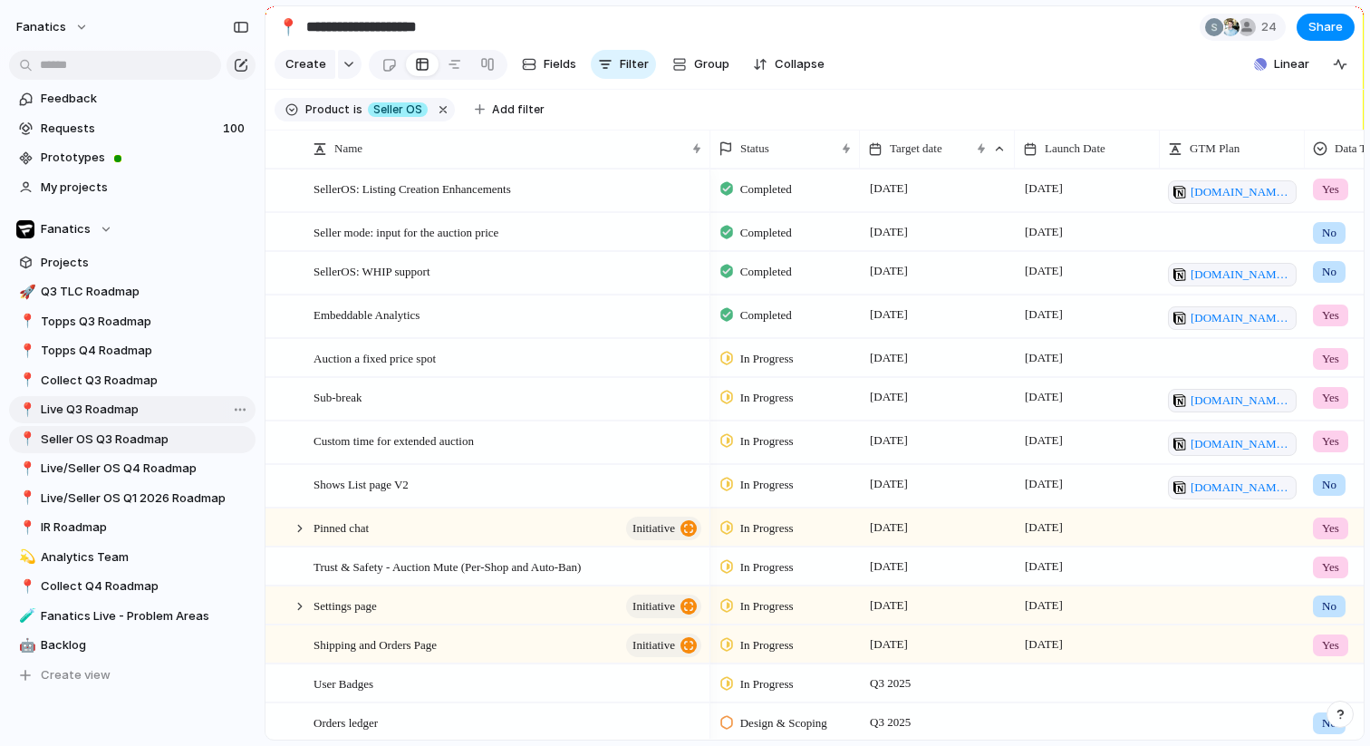
click at [101, 407] on span "Live Q3 Roadmap" at bounding box center [145, 409] width 208 height 18
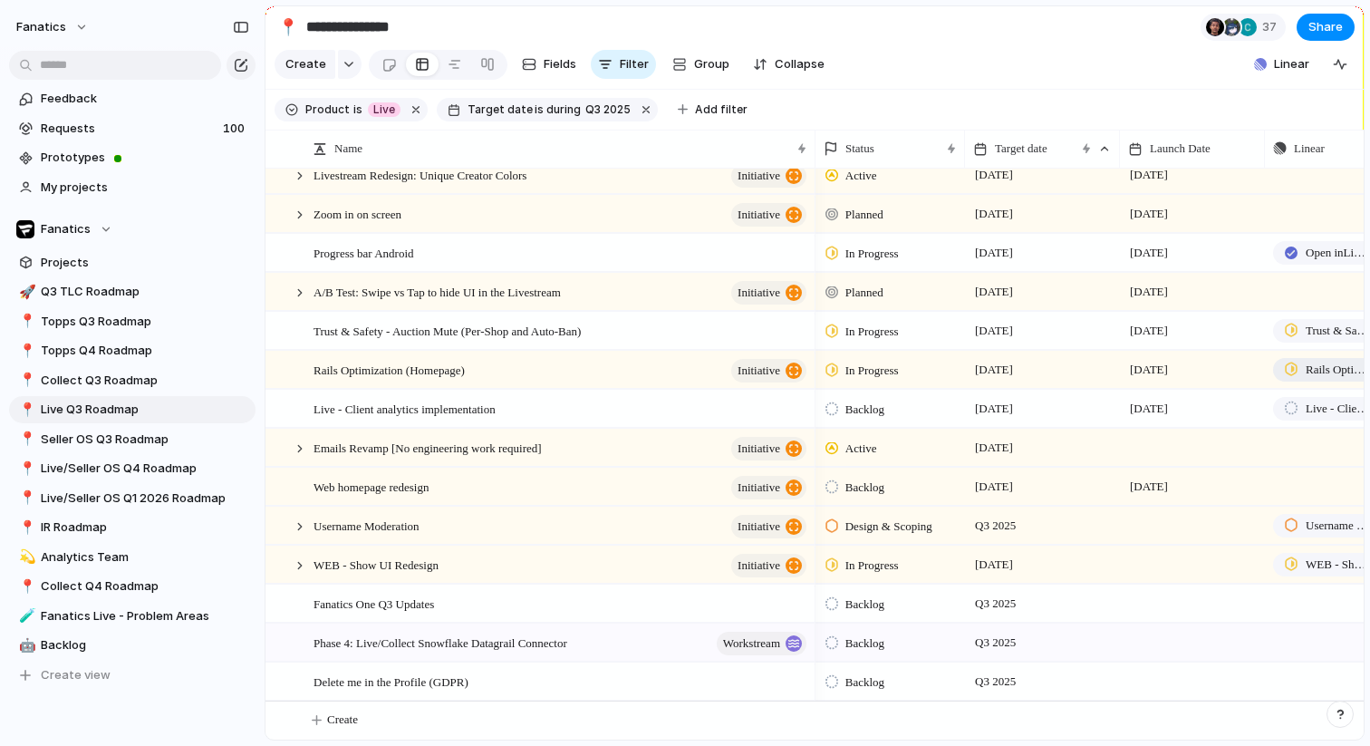
click at [1291, 371] on div at bounding box center [1291, 369] width 14 height 16
click at [154, 477] on span "Live/Seller OS Q4 Roadmap" at bounding box center [145, 468] width 208 height 18
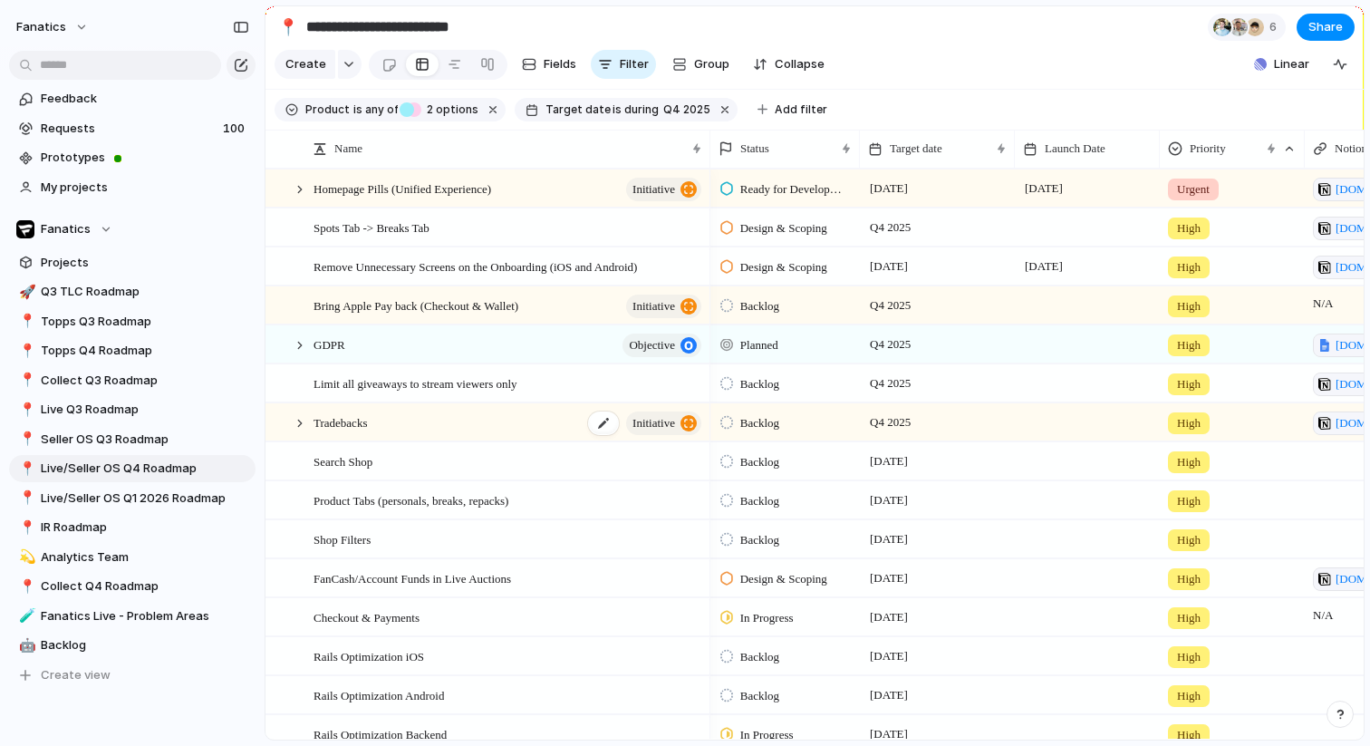
click at [342, 423] on span "Tradebacks" at bounding box center [339, 421] width 53 height 21
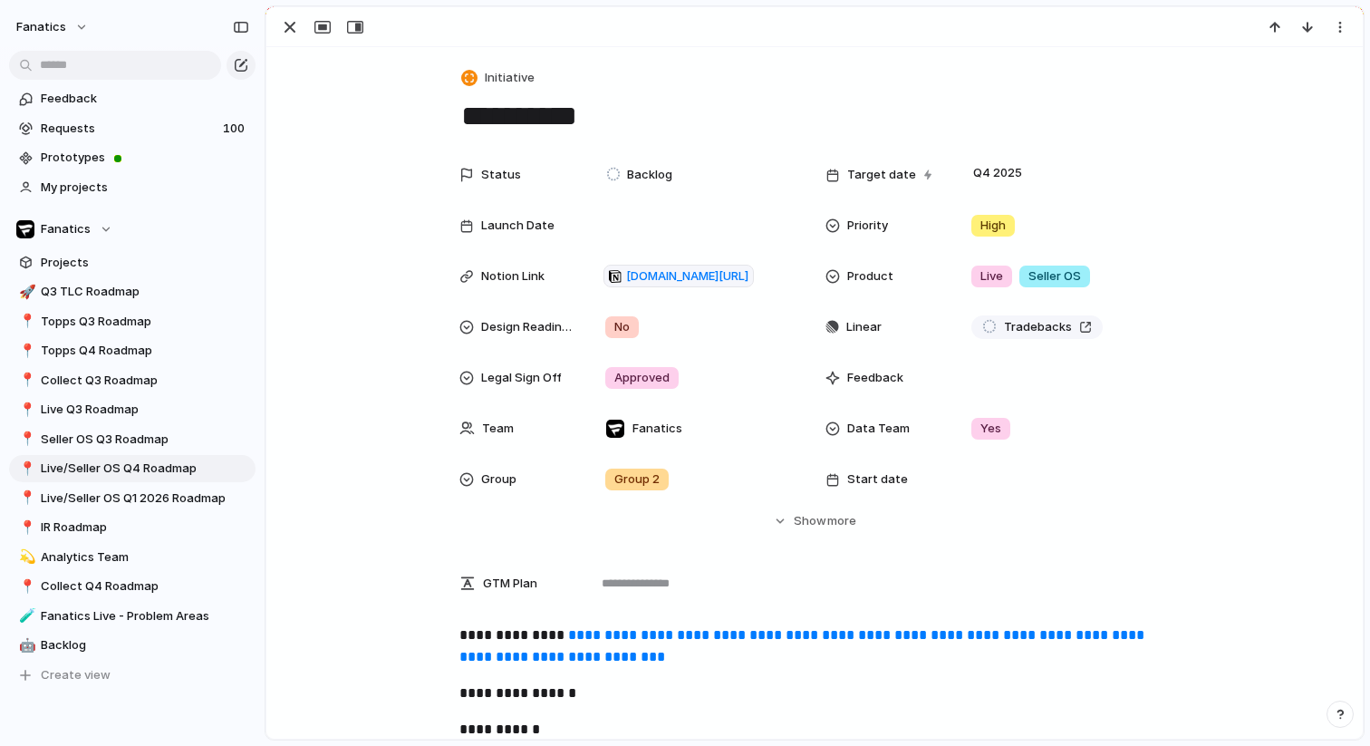
click at [649, 634] on link "**********" at bounding box center [803, 645] width 689 height 35
click at [298, 20] on div "button" at bounding box center [290, 27] width 22 height 22
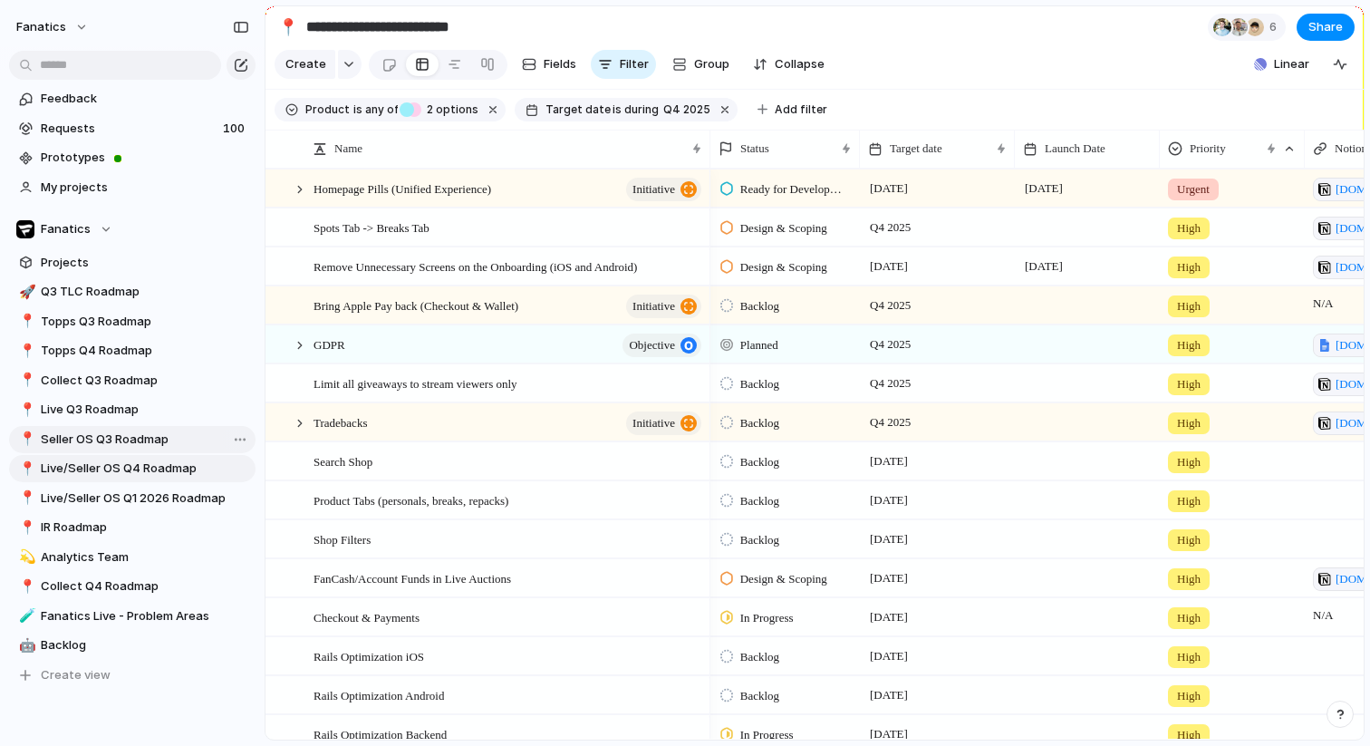
click at [115, 443] on span "Seller OS Q3 Roadmap" at bounding box center [145, 439] width 208 height 18
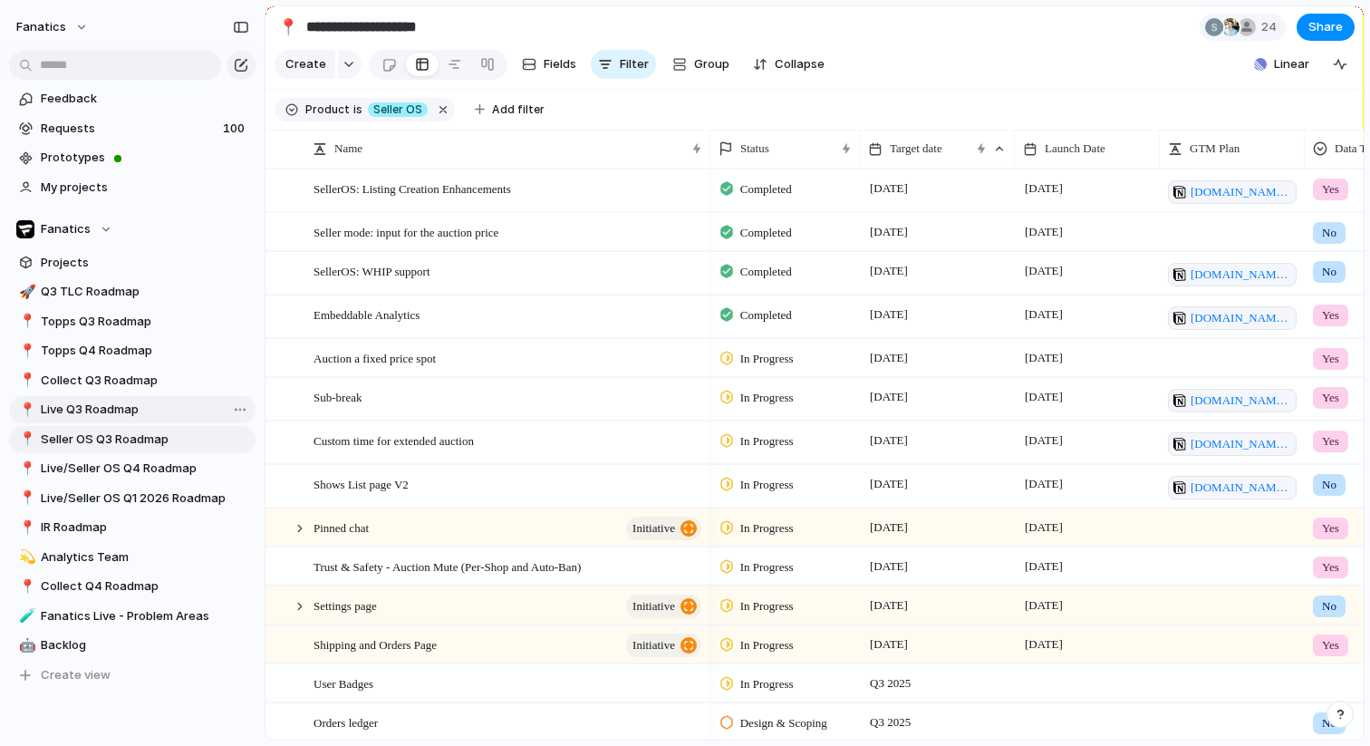
click at [87, 408] on span "Live Q3 Roadmap" at bounding box center [145, 409] width 208 height 18
type input "**********"
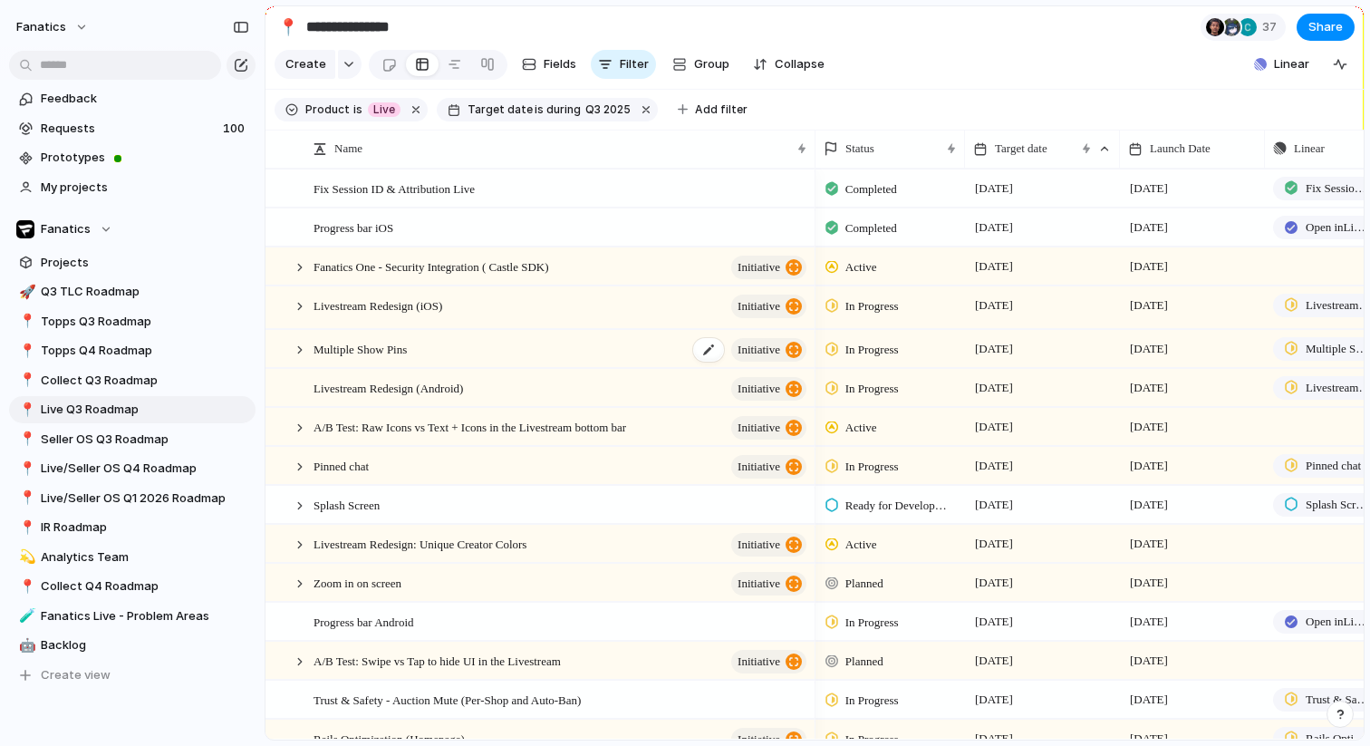
click at [441, 350] on div "Multiple Show Pins initiative" at bounding box center [561, 349] width 496 height 37
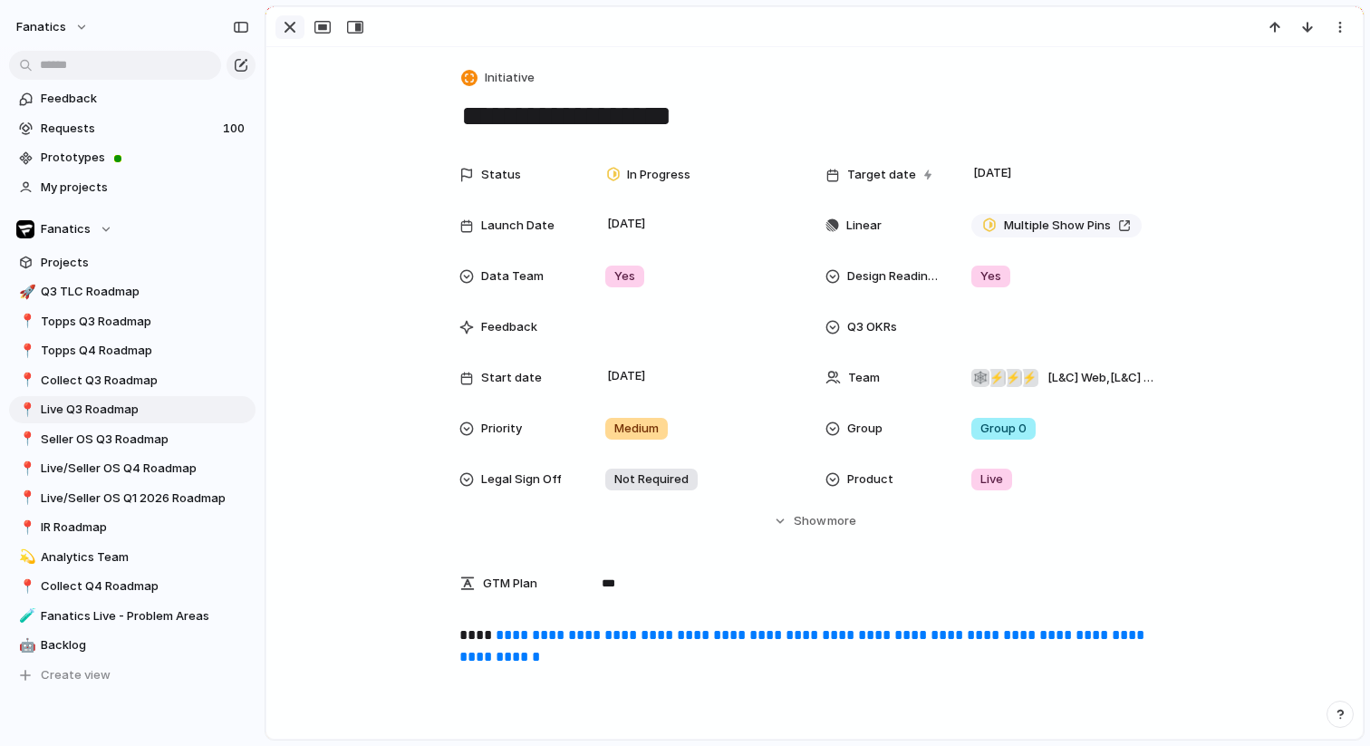
click at [292, 20] on div "button" at bounding box center [290, 27] width 22 height 22
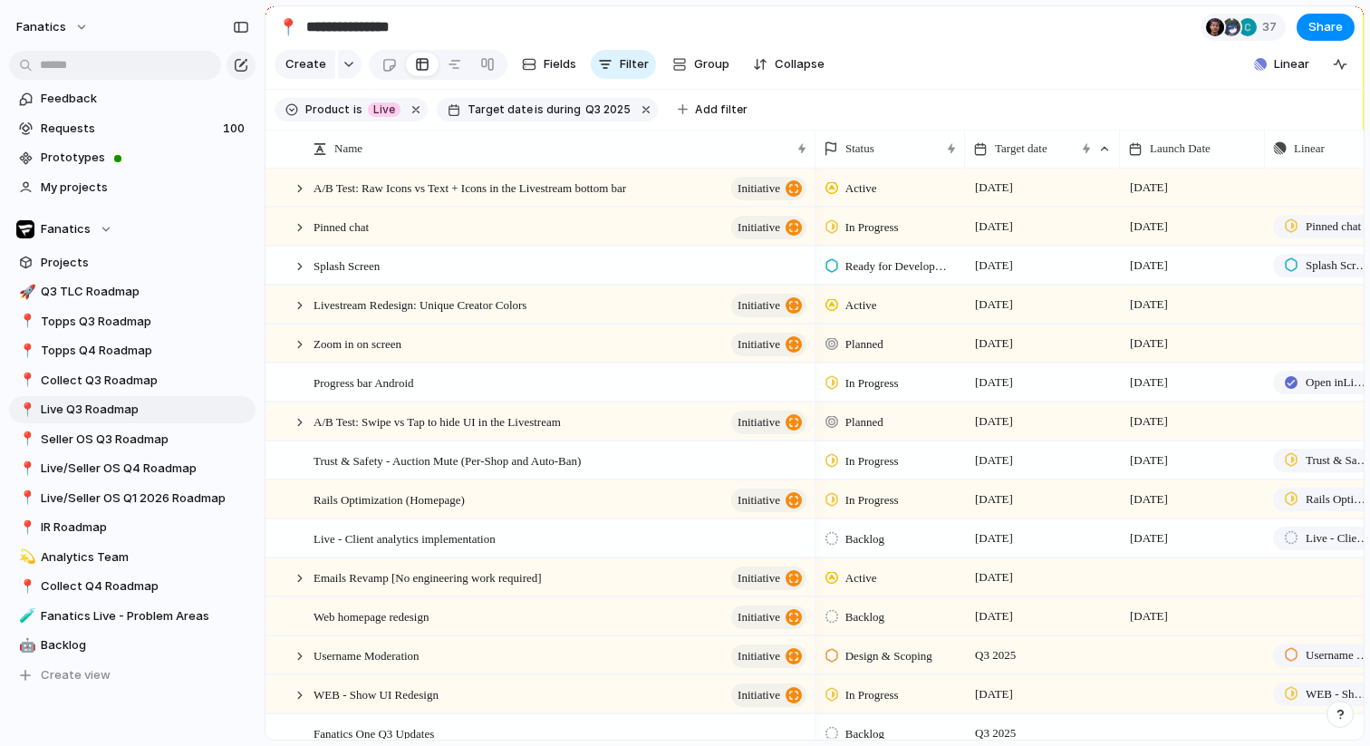
scroll to position [352, 0]
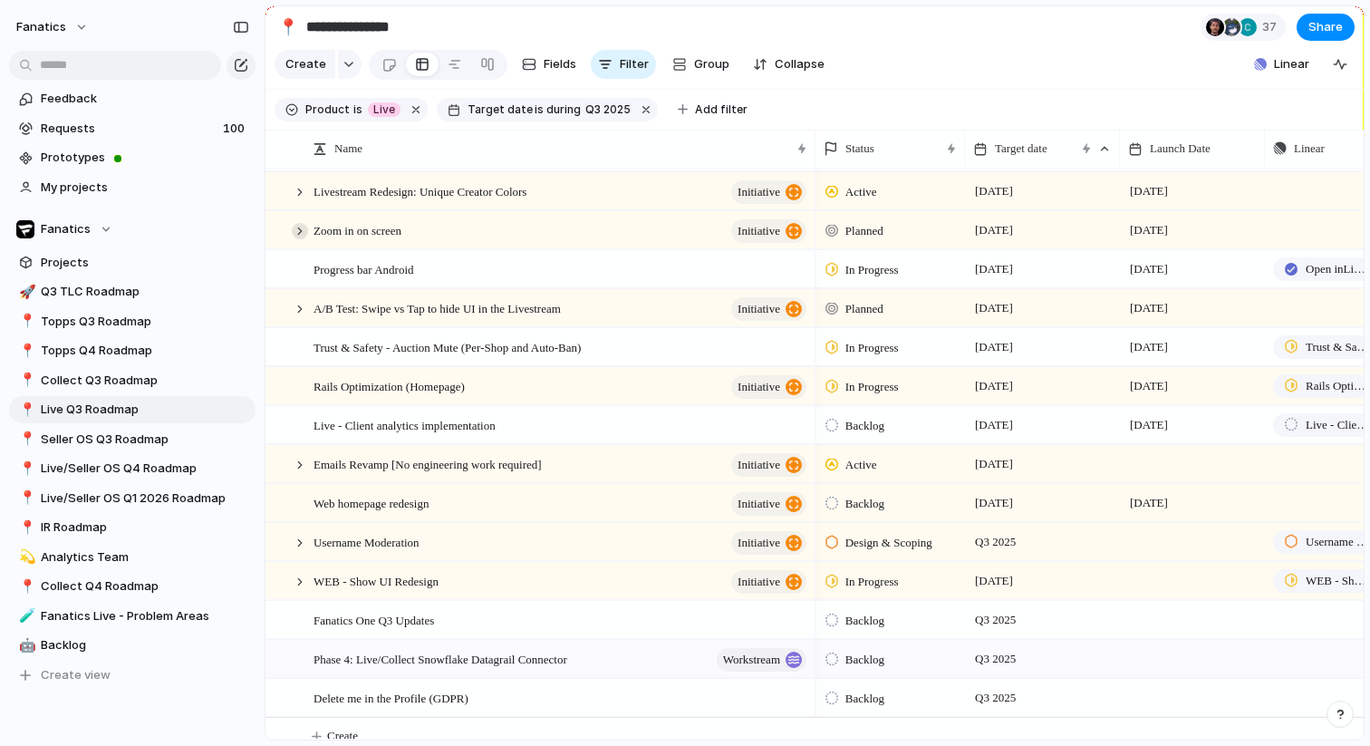
click at [299, 231] on div at bounding box center [300, 231] width 16 height 16
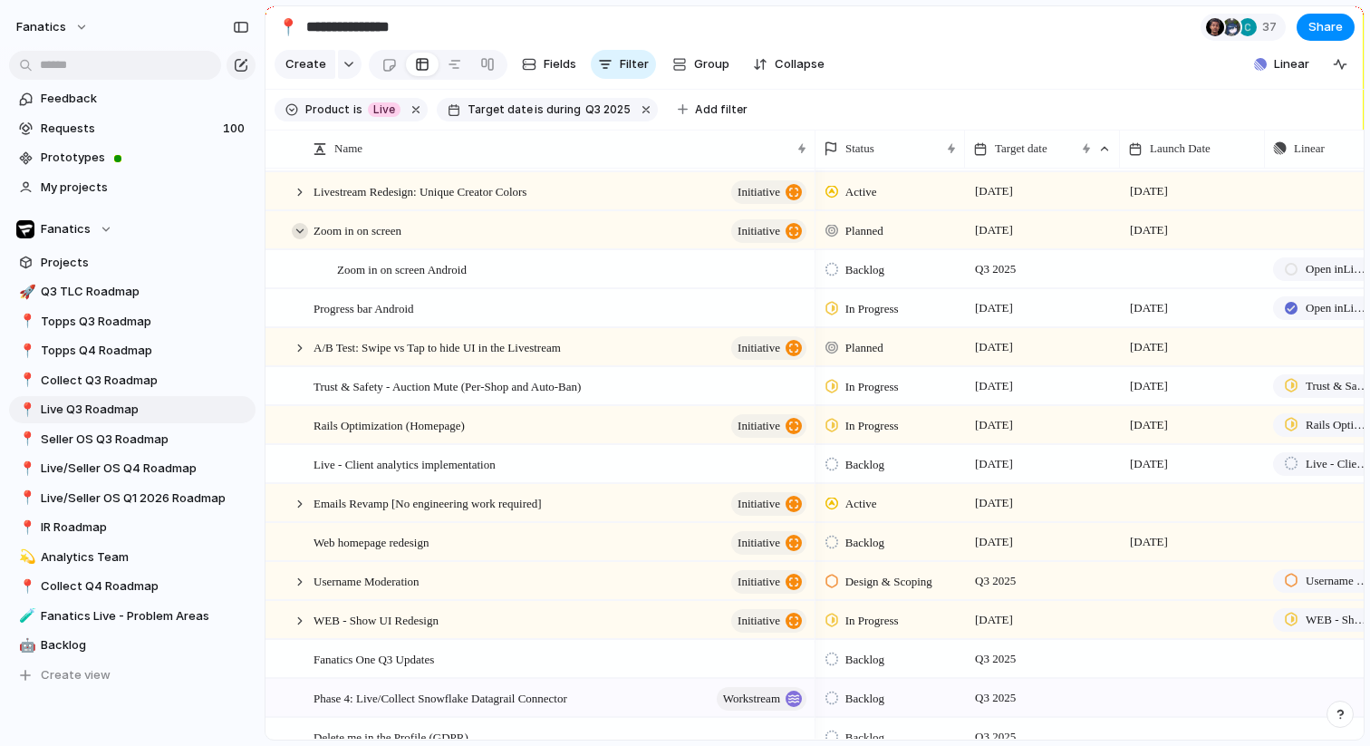
click at [304, 235] on div at bounding box center [300, 231] width 16 height 16
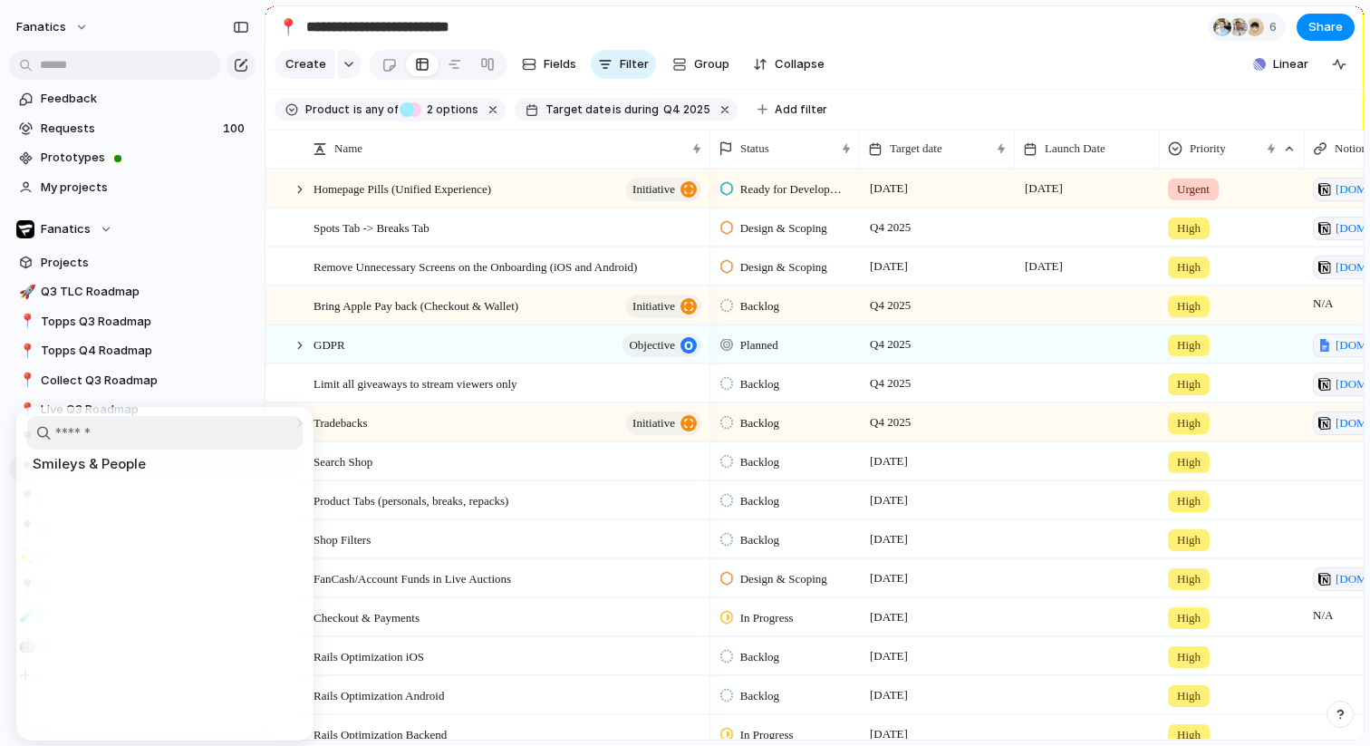
scroll to position [3233, 0]
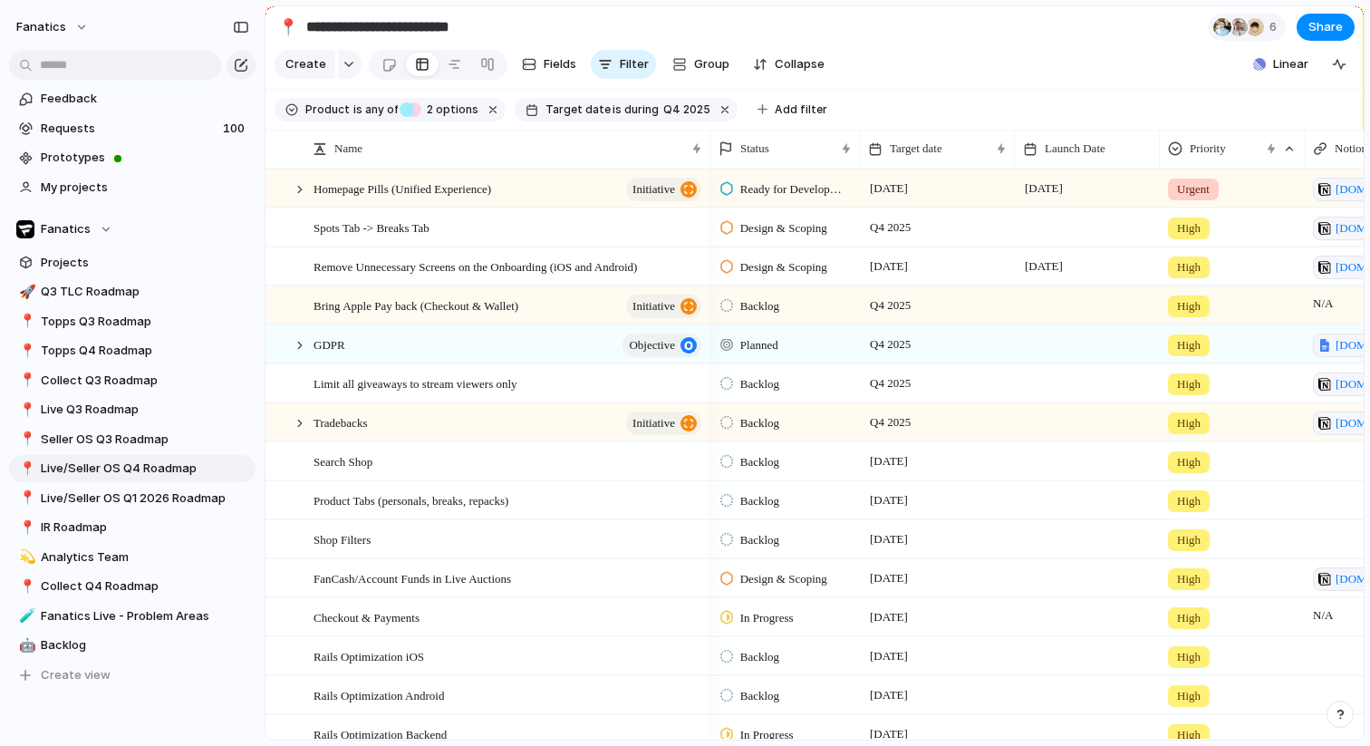
click at [487, 456] on div at bounding box center [685, 373] width 1370 height 746
